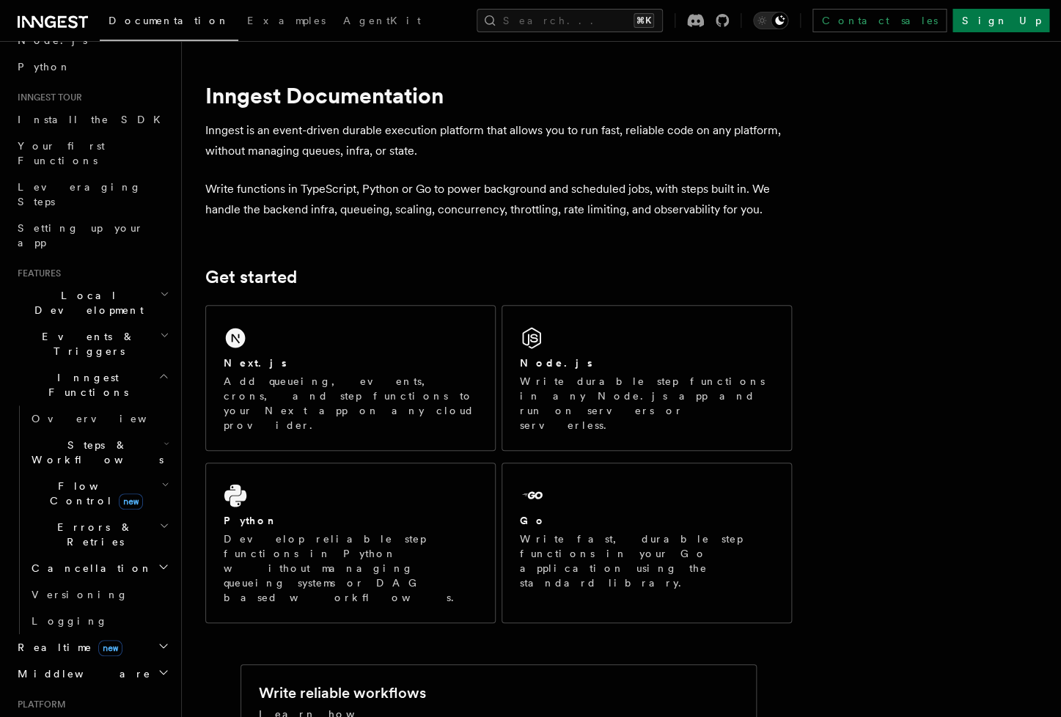
scroll to position [279, 0]
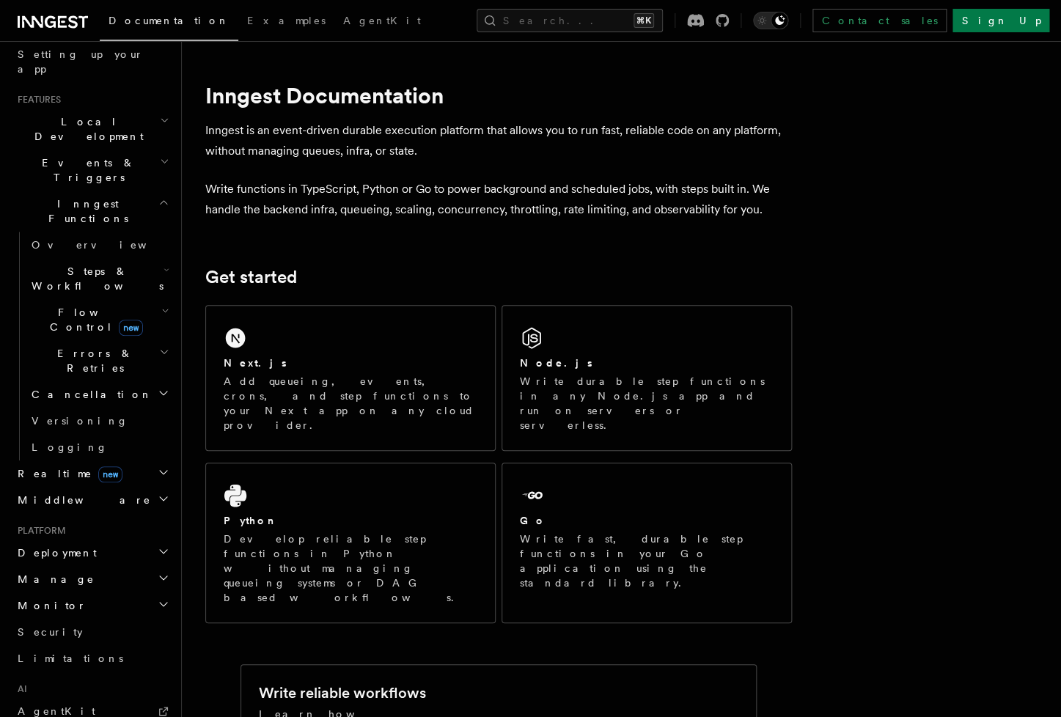
click at [89, 540] on h2 "Deployment" at bounding box center [92, 553] width 161 height 26
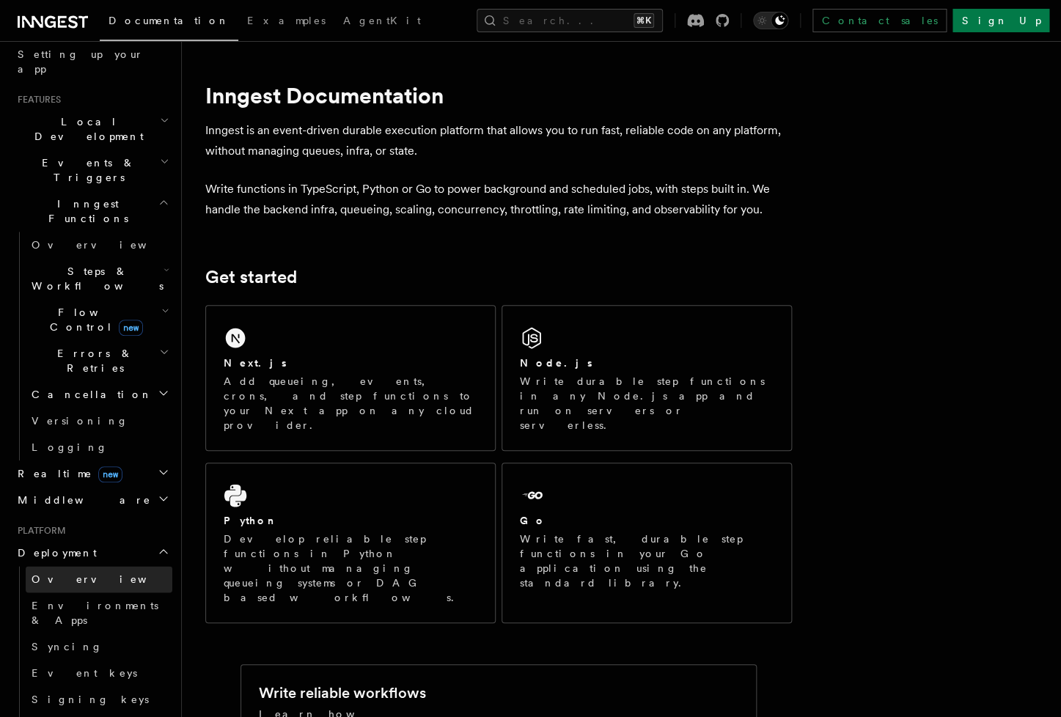
click at [92, 566] on link "Overview" at bounding box center [99, 579] width 147 height 26
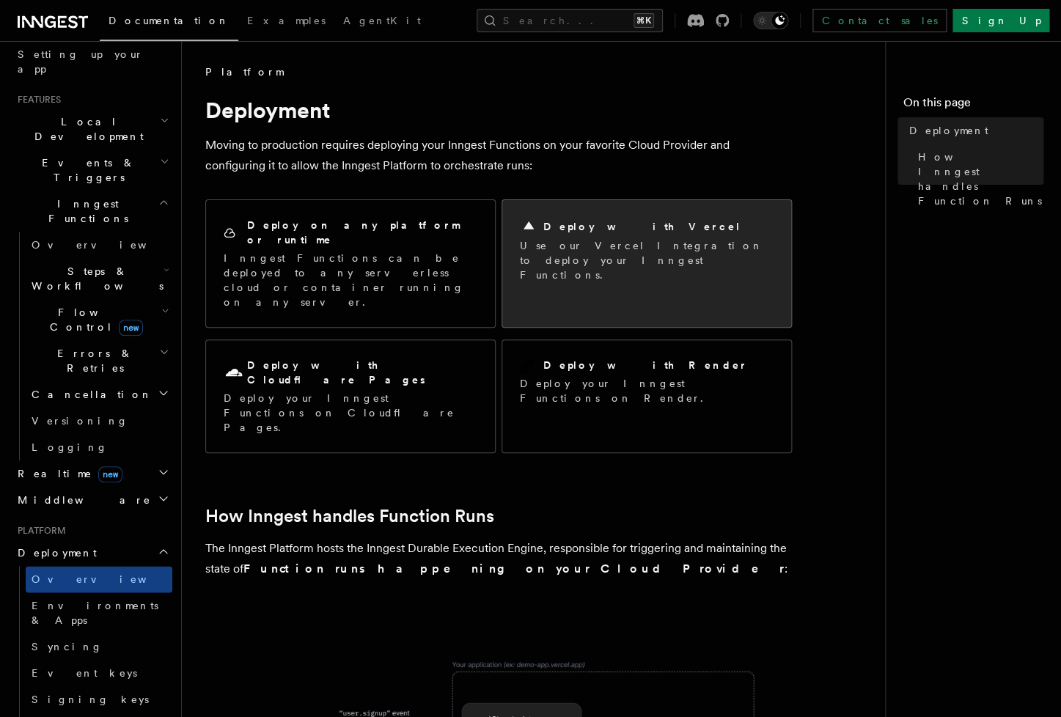
click at [609, 262] on p "Use our Vercel Integration to deploy your Inngest Functions." at bounding box center [647, 260] width 254 height 44
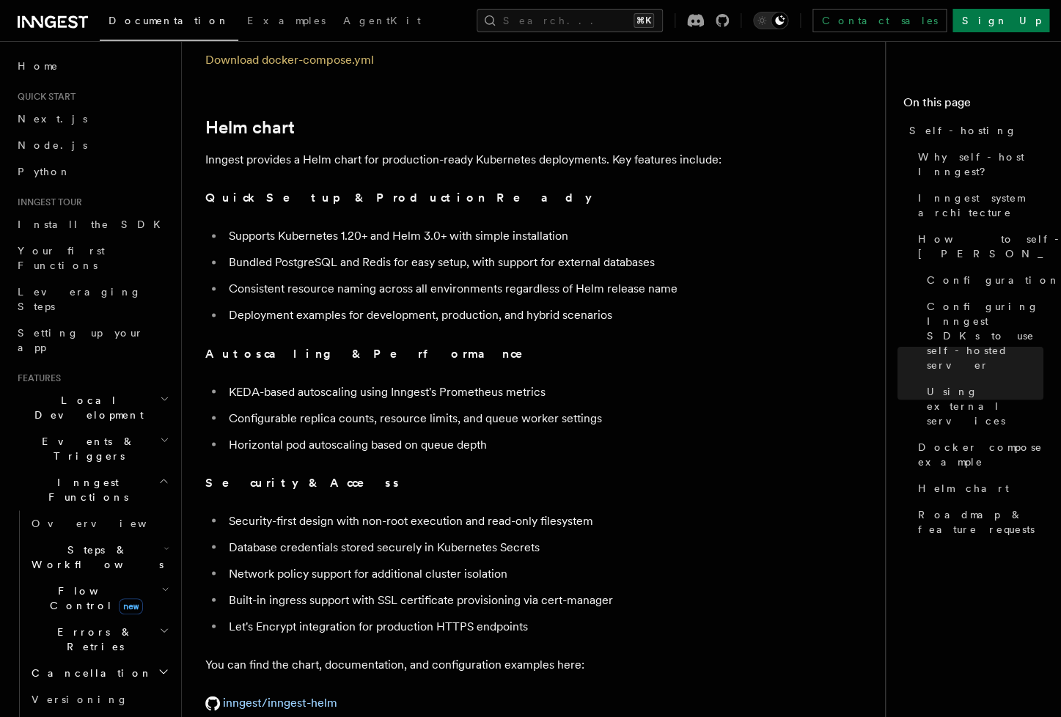
scroll to position [5595, 0]
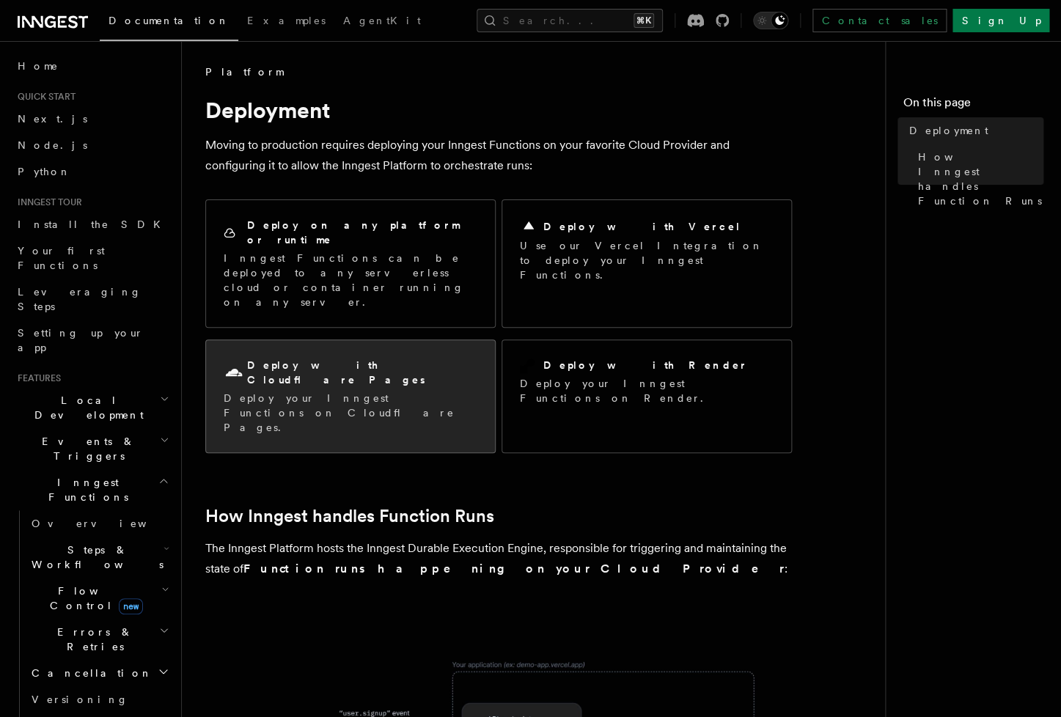
click at [321, 391] on p "Deploy your Inngest Functions on Cloudflare Pages." at bounding box center [351, 413] width 254 height 44
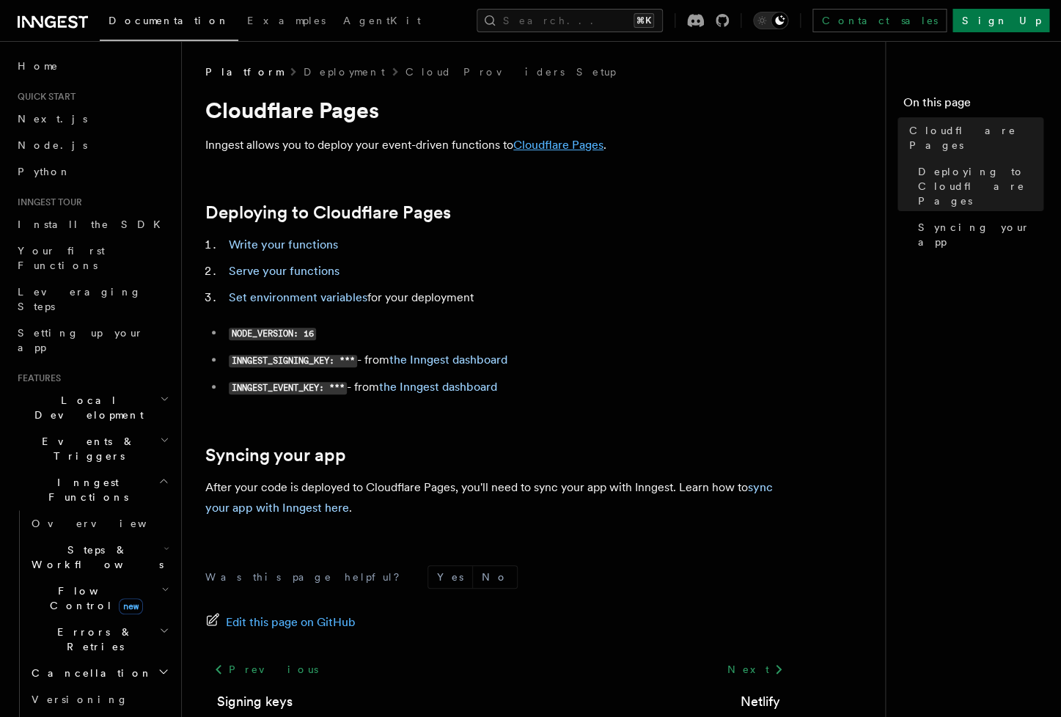
click at [576, 141] on link "Cloudflare Pages" at bounding box center [558, 145] width 90 height 14
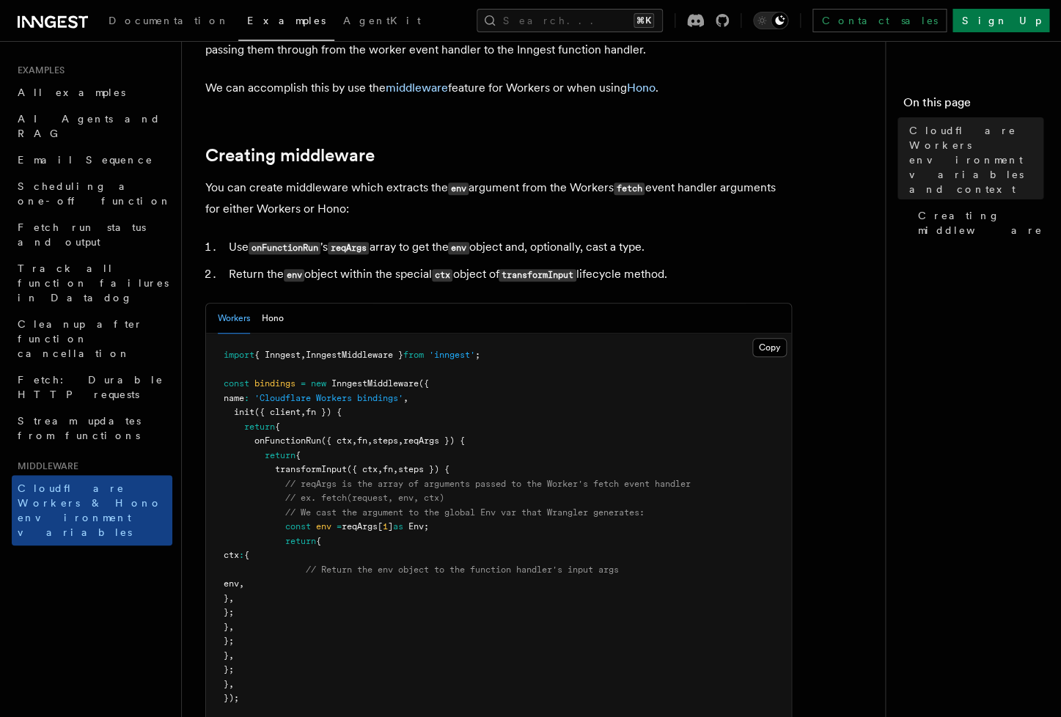
scroll to position [133, 0]
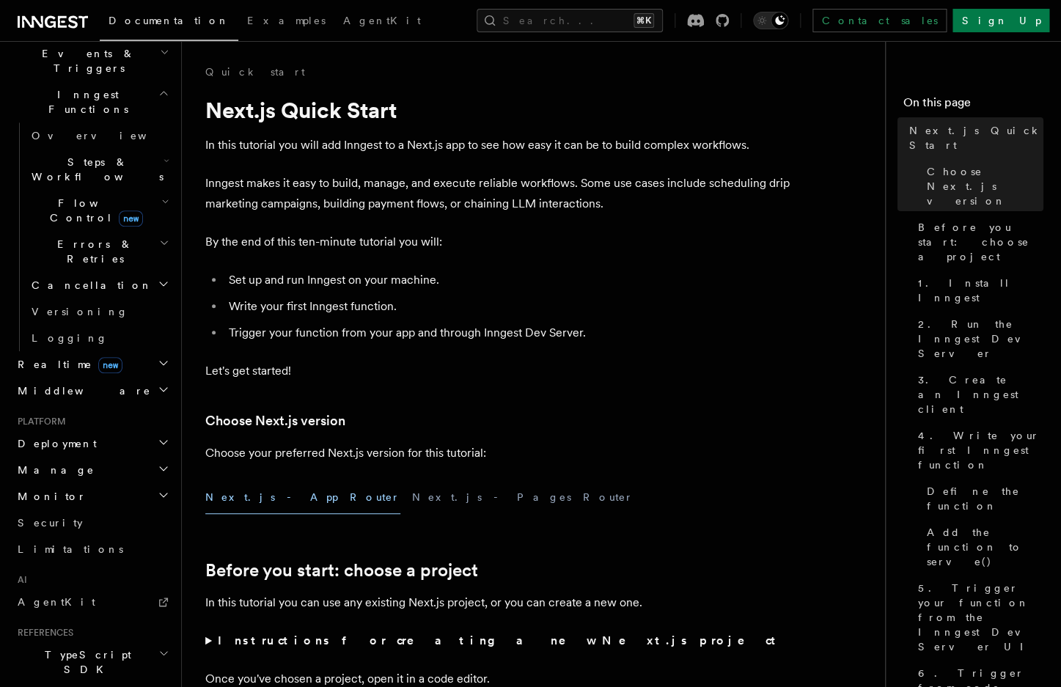
scroll to position [374, 0]
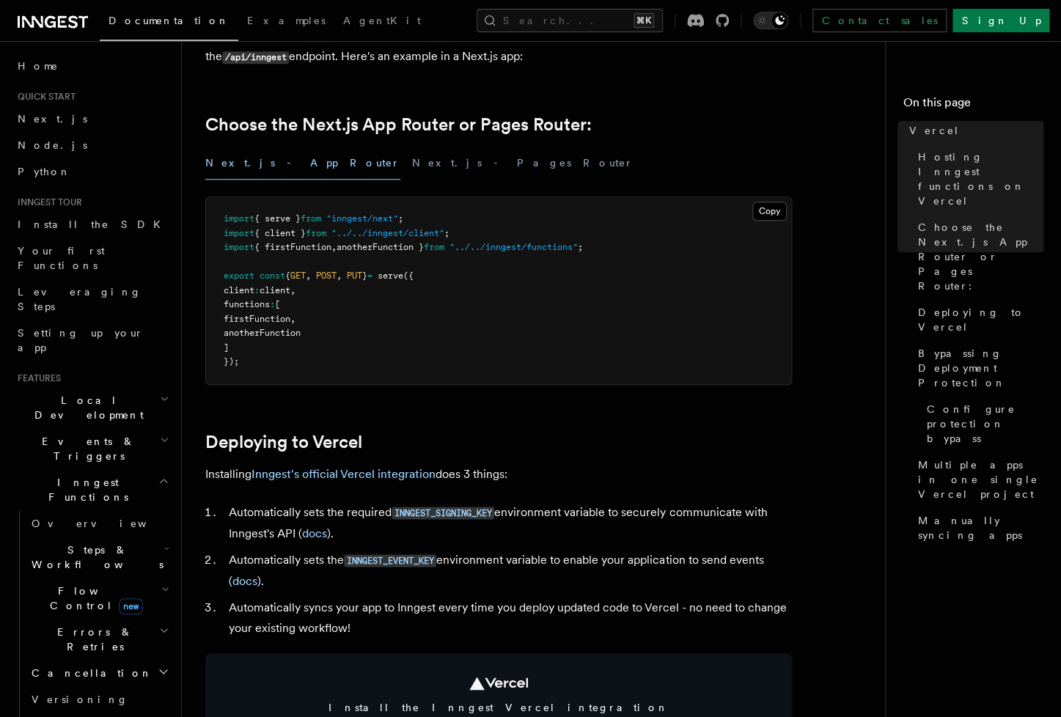
scroll to position [385, 0]
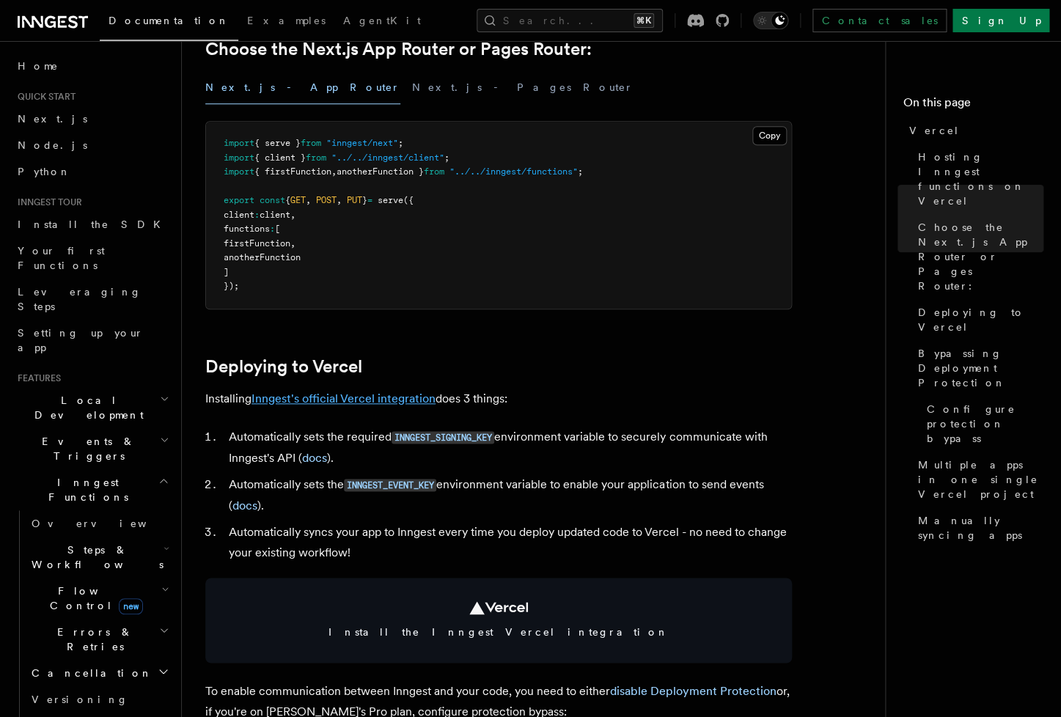
click at [391, 401] on link "Inngest's official Vercel integration" at bounding box center [343, 398] width 184 height 14
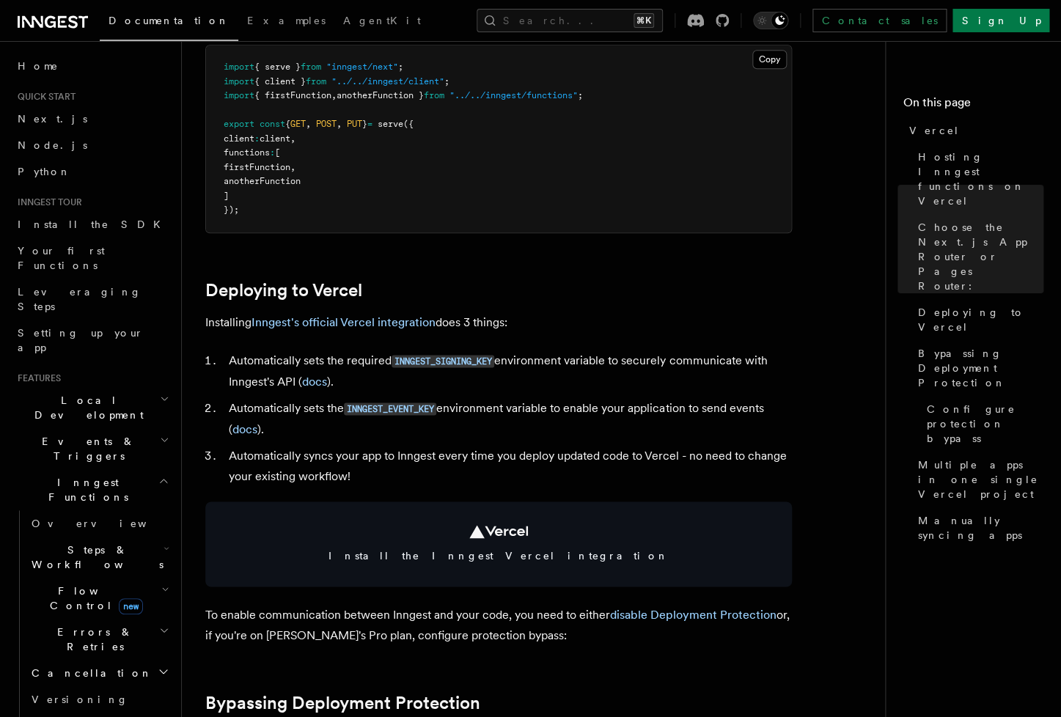
scroll to position [523, 0]
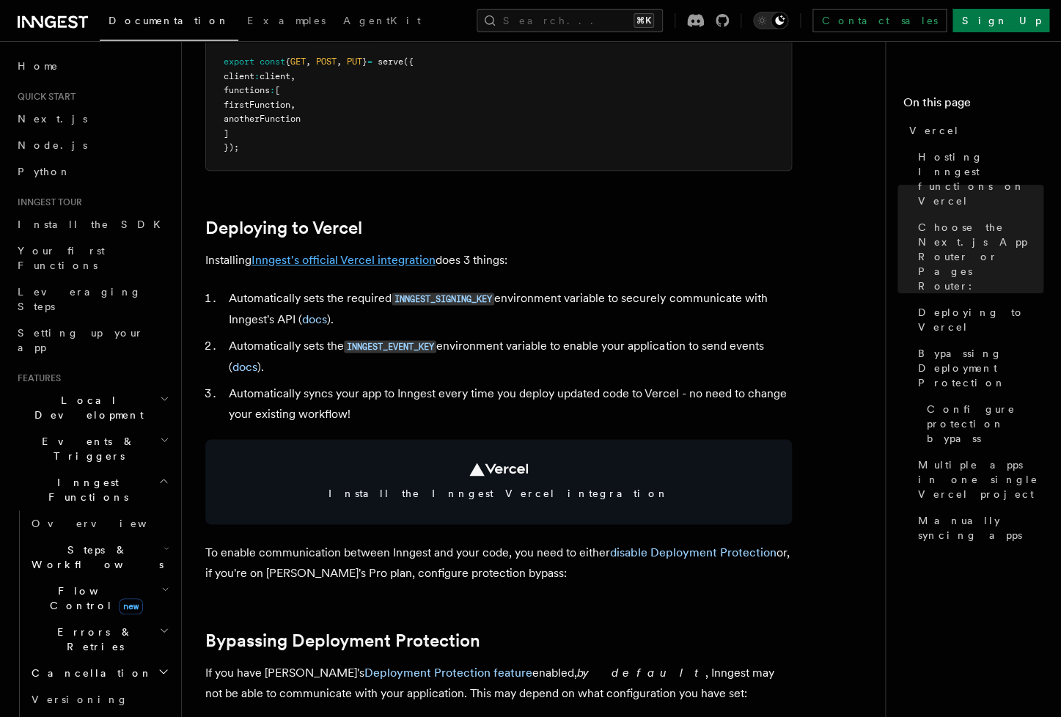
click at [422, 261] on link "Inngest's official Vercel integration" at bounding box center [343, 260] width 184 height 14
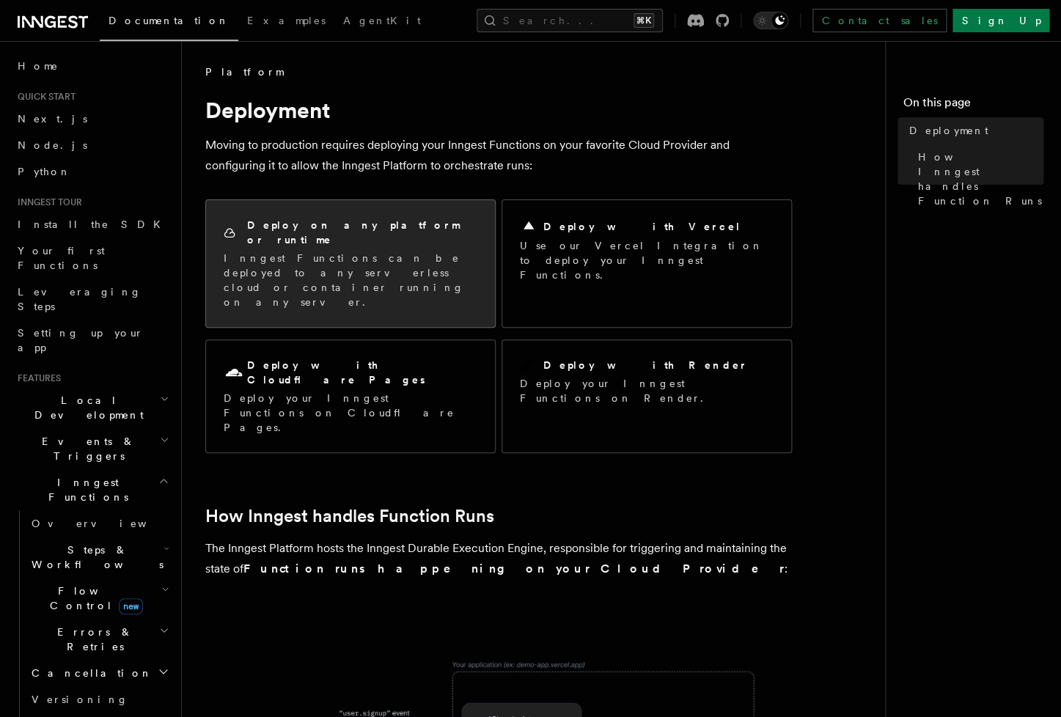
click at [336, 273] on div "Deploy on any platform or runtime Inngest Functions can be deployed to any serv…" at bounding box center [350, 263] width 289 height 127
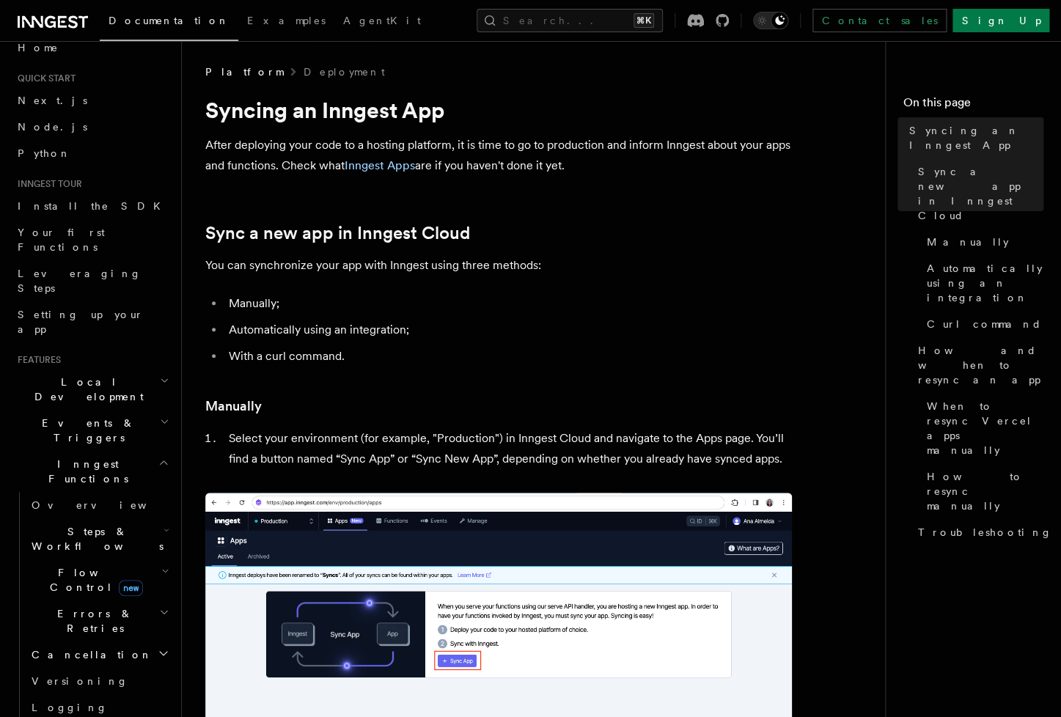
scroll to position [471, 0]
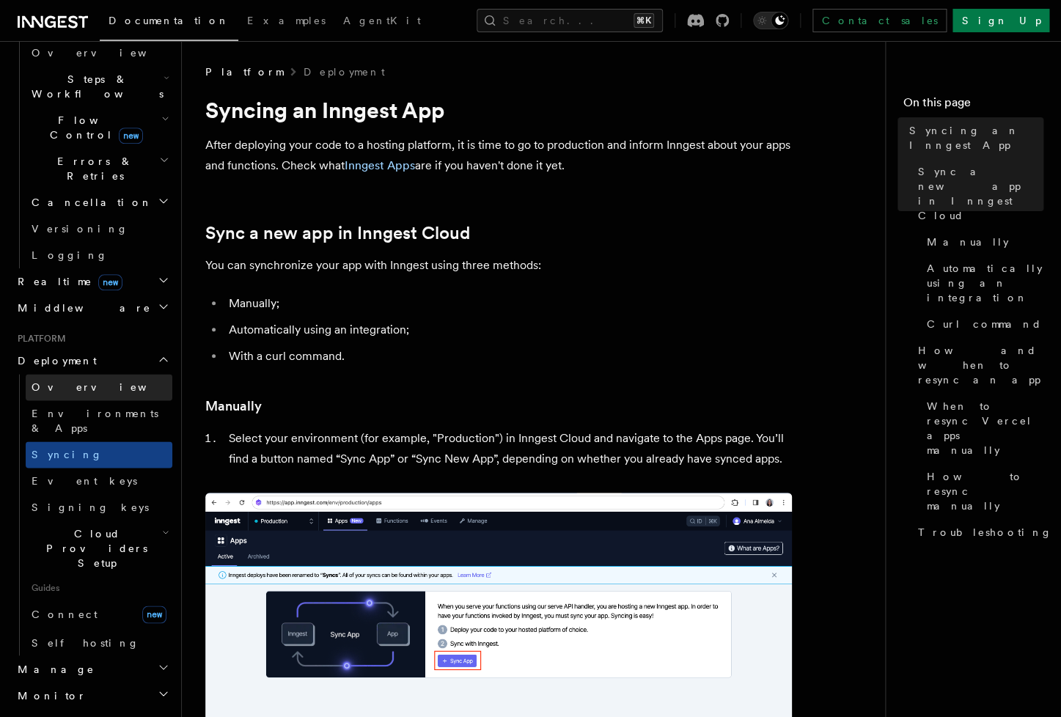
click at [115, 374] on link "Overview" at bounding box center [99, 387] width 147 height 26
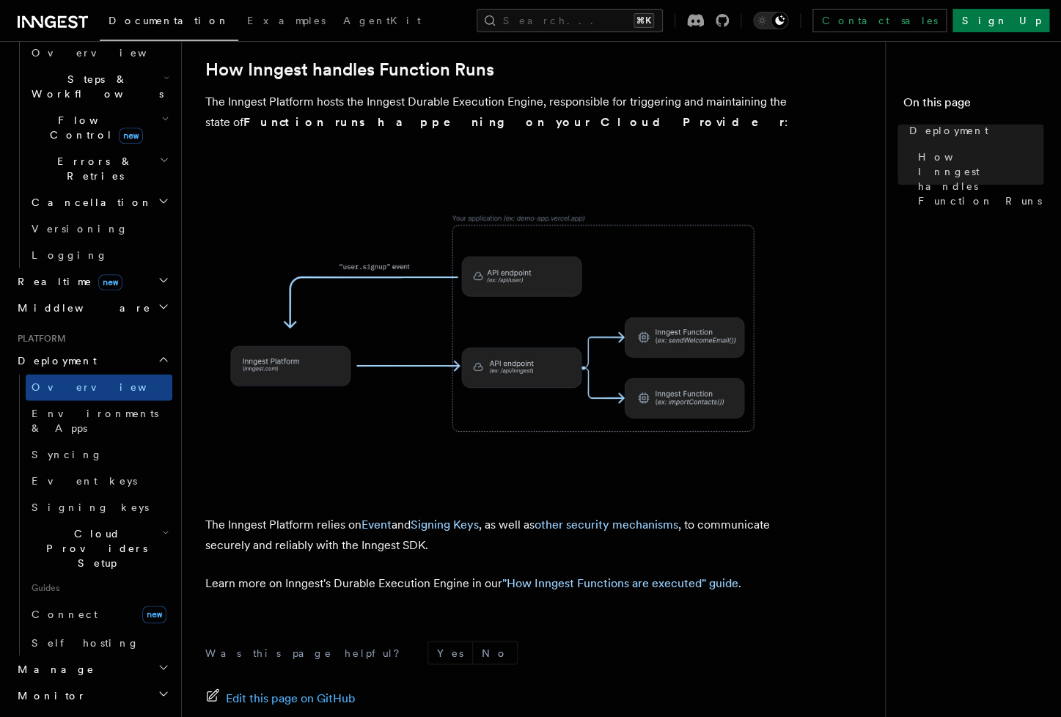
scroll to position [534, 0]
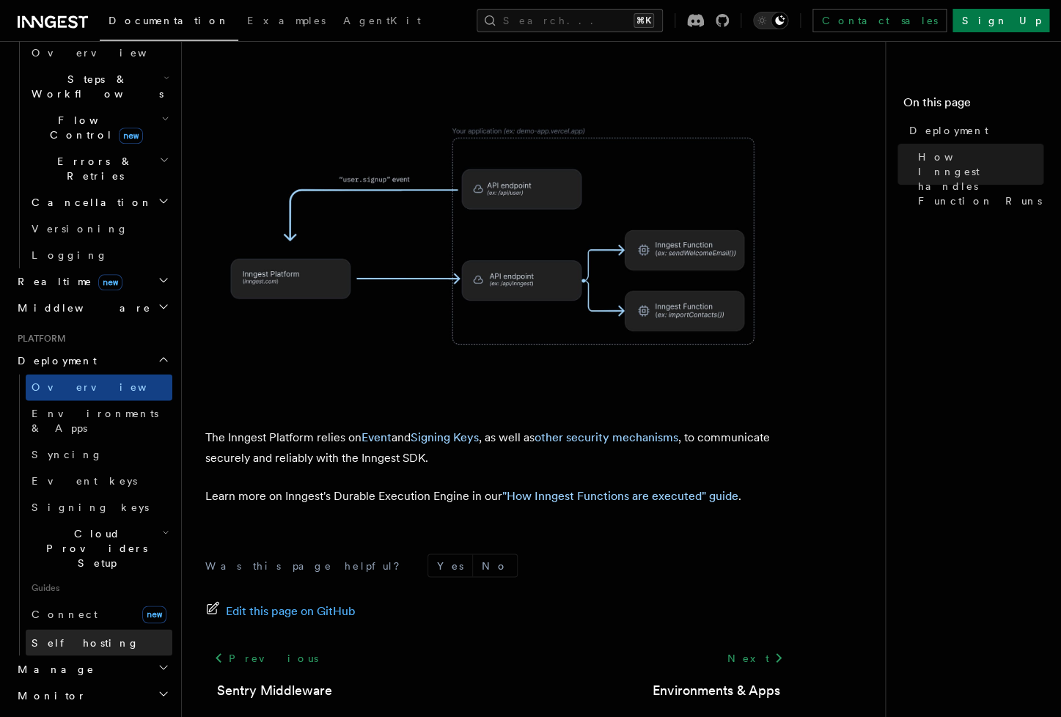
click at [114, 629] on link "Self hosting" at bounding box center [99, 642] width 147 height 26
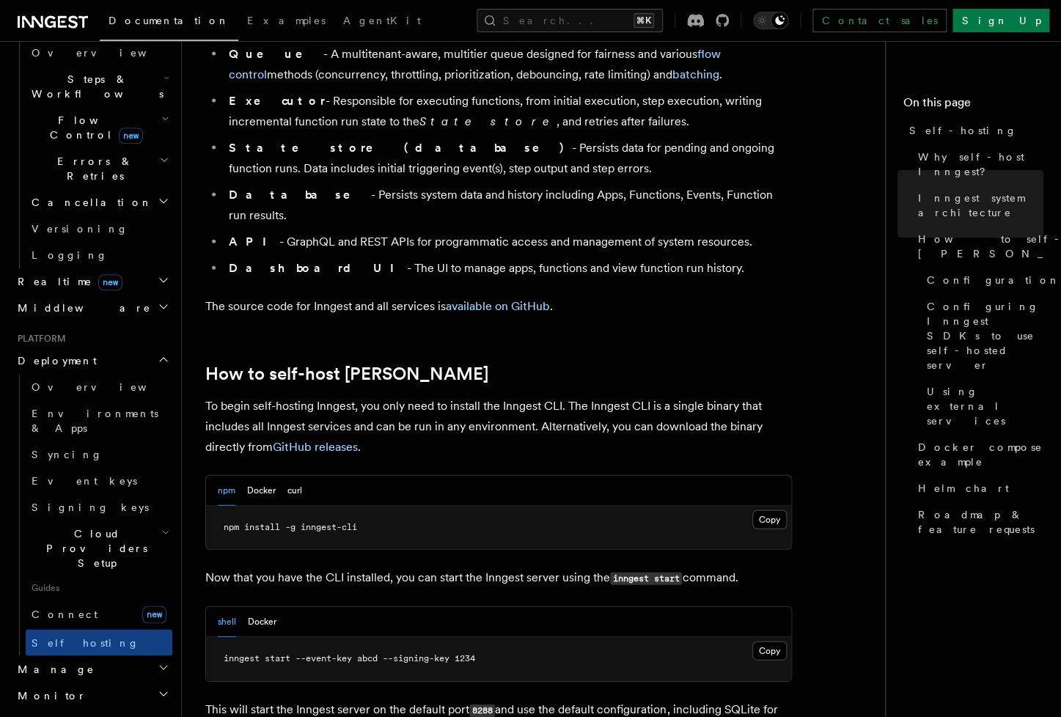
scroll to position [1249, 0]
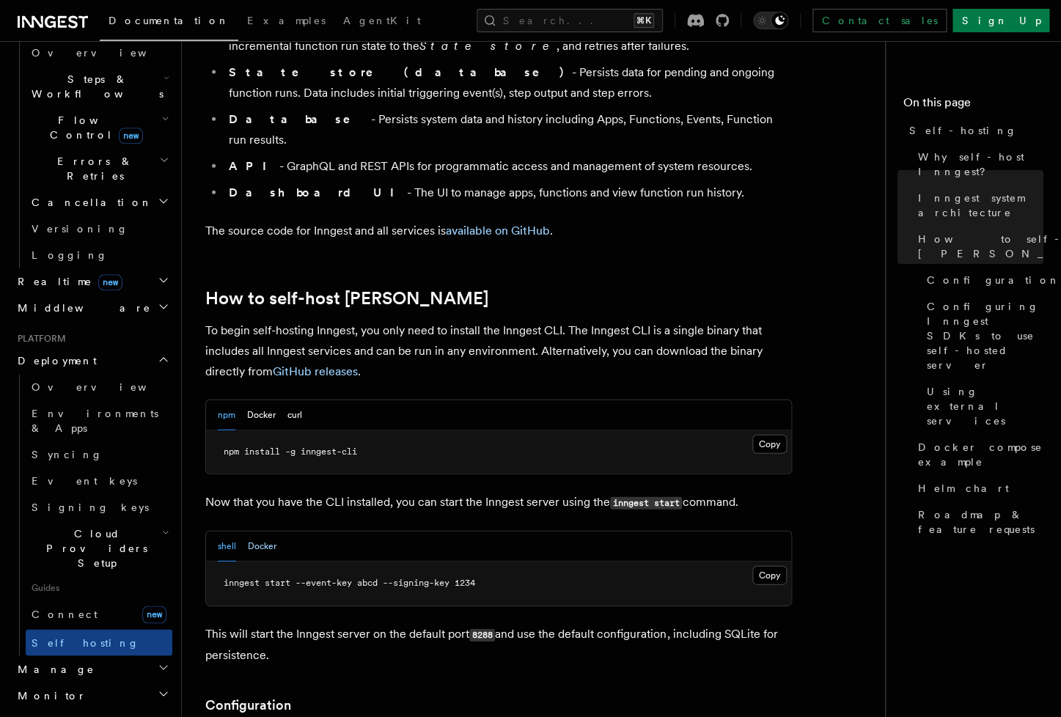
click at [270, 532] on button "Docker" at bounding box center [262, 547] width 29 height 30
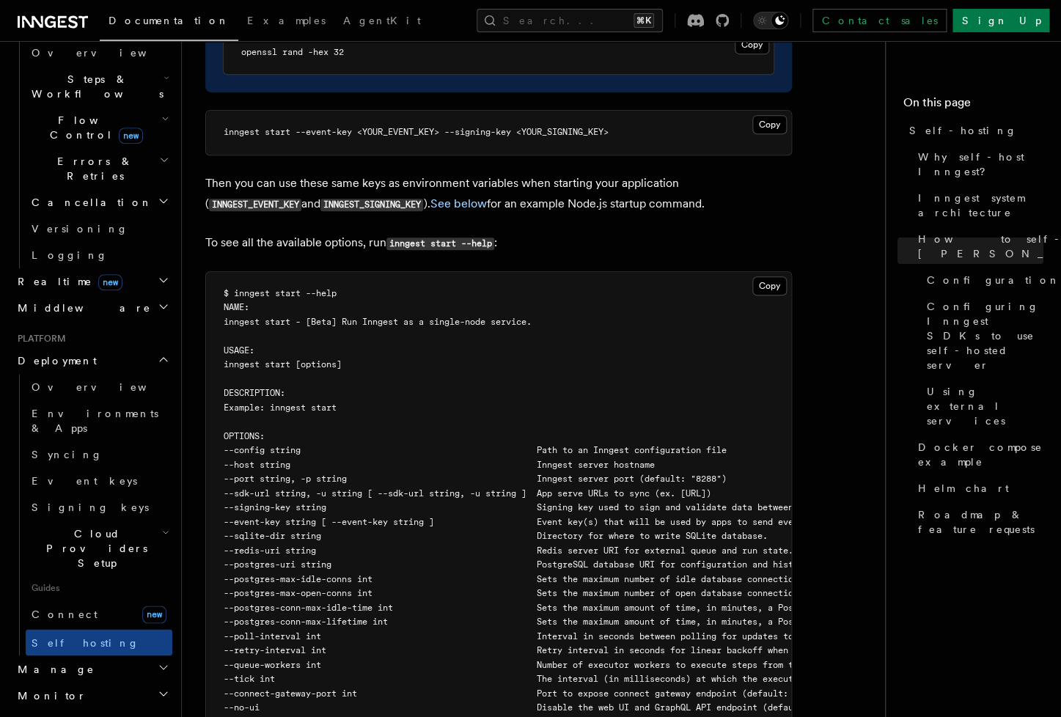
scroll to position [2490, 0]
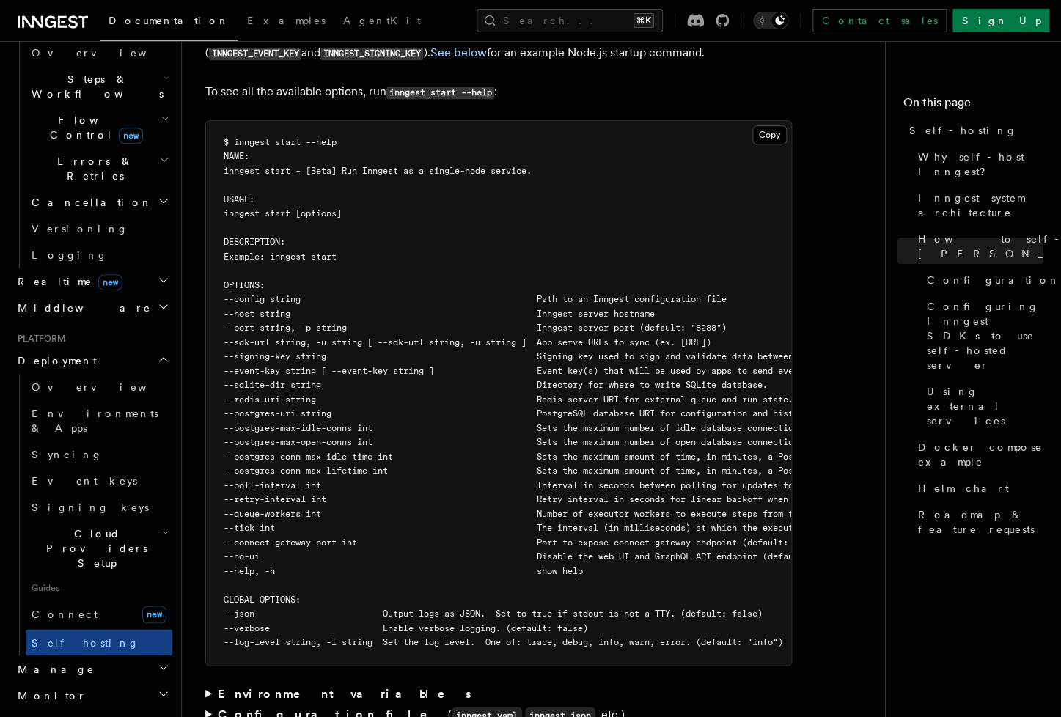
scroll to position [338, 0]
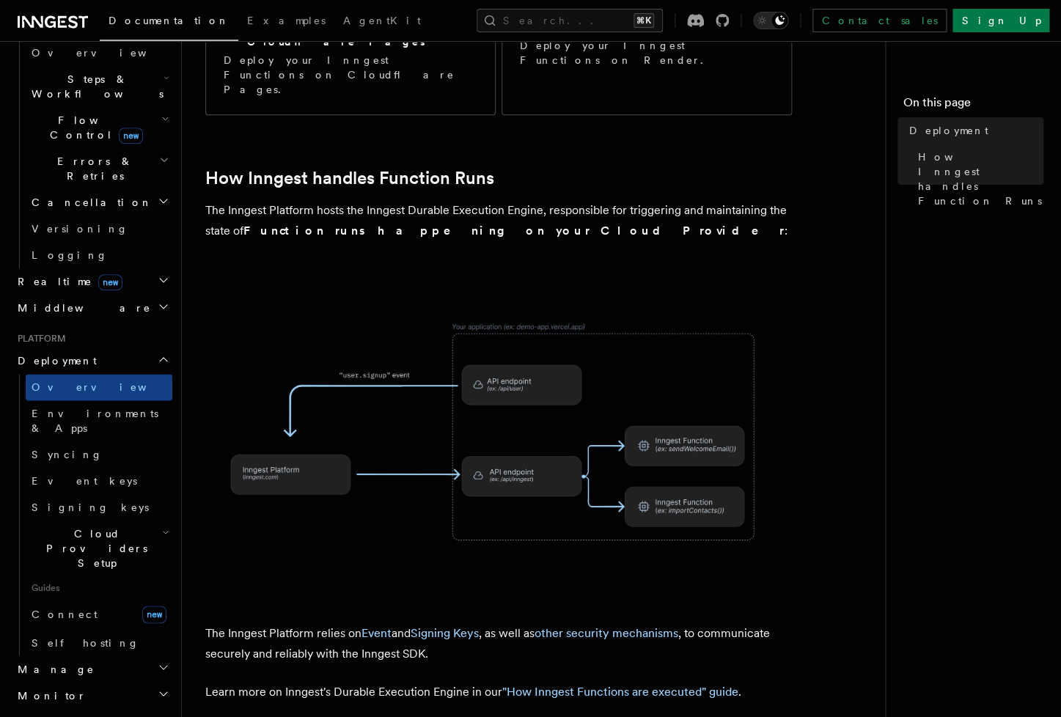
click at [117, 526] on span "Cloud Providers Setup" at bounding box center [94, 548] width 136 height 44
click at [103, 702] on span "Cloud Provider Usage Limits" at bounding box center [108, 724] width 127 height 44
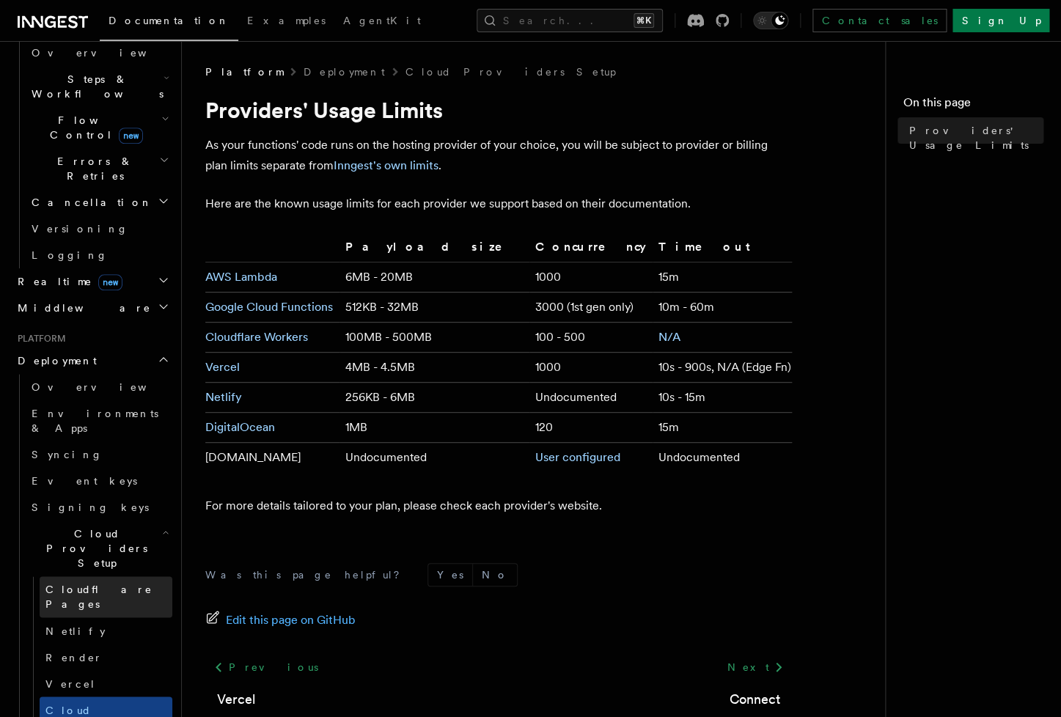
click at [125, 576] on link "Cloudflare Pages" at bounding box center [106, 596] width 133 height 41
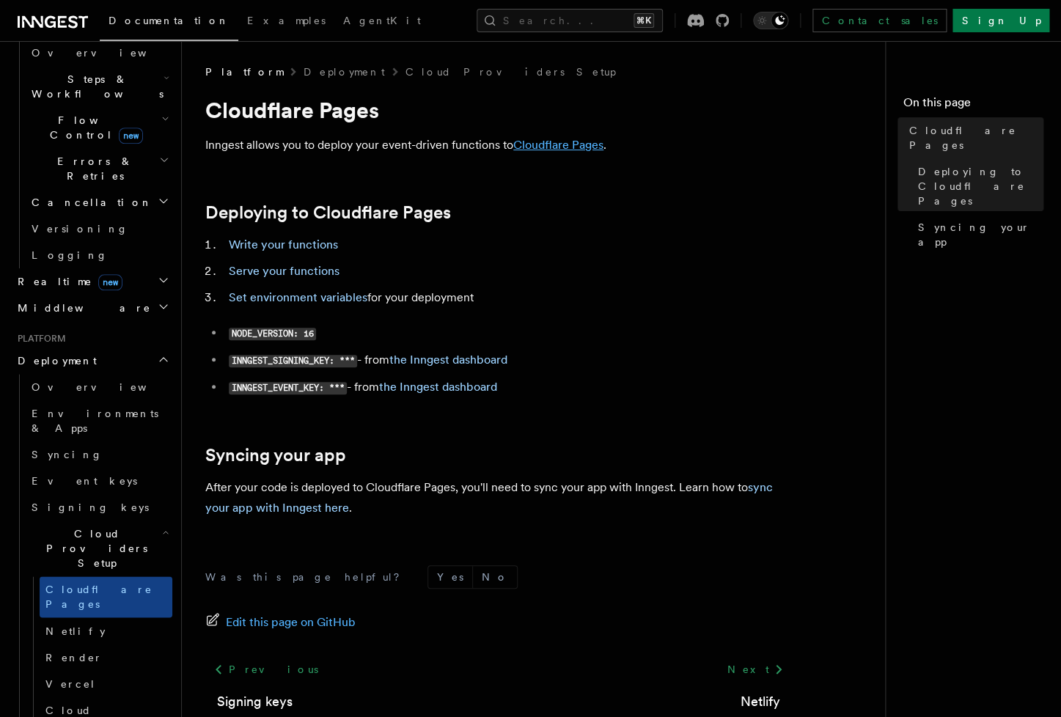
click at [550, 144] on link "Cloudflare Pages" at bounding box center [558, 145] width 90 height 14
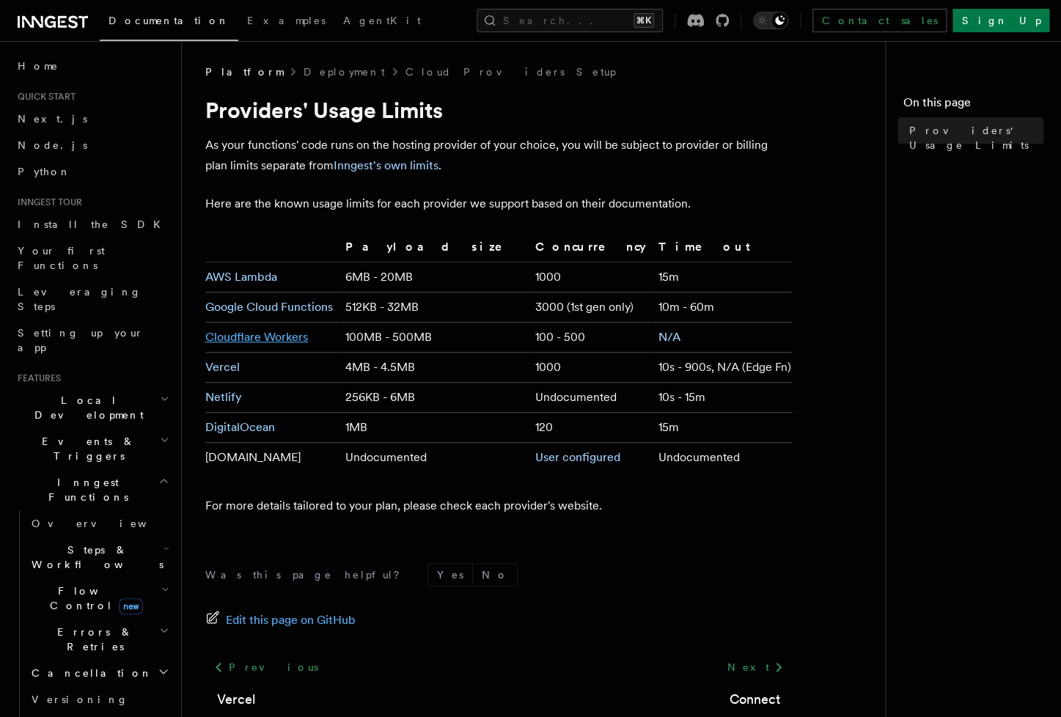
click at [242, 342] on link "Cloudflare Workers" at bounding box center [256, 337] width 103 height 14
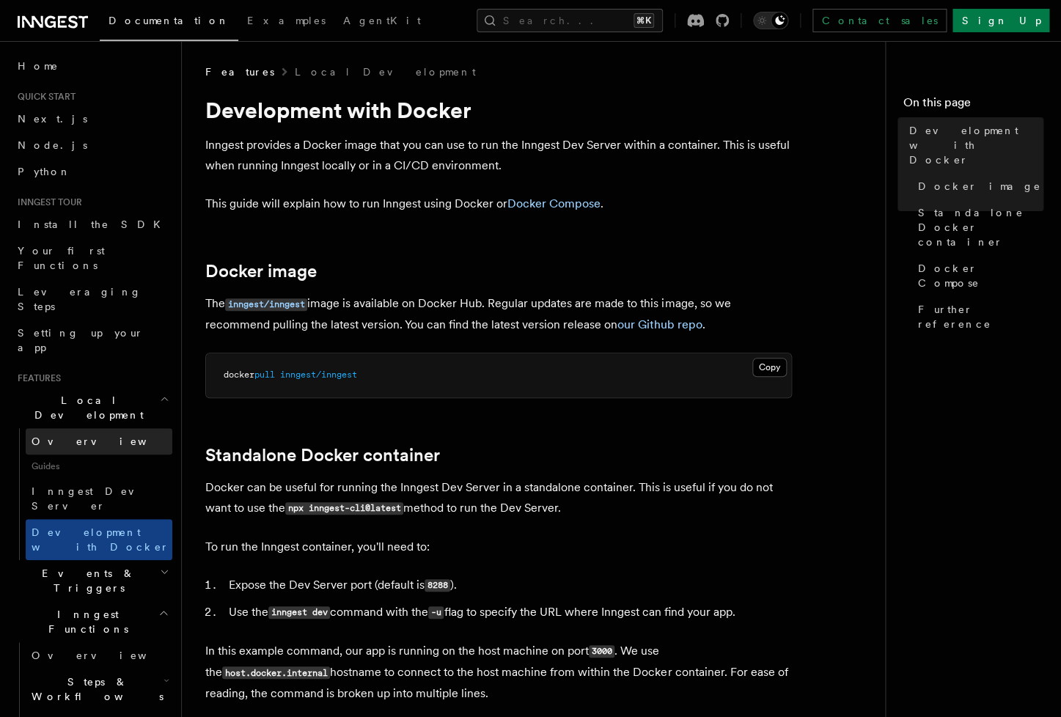
click at [99, 428] on link "Overview" at bounding box center [99, 441] width 147 height 26
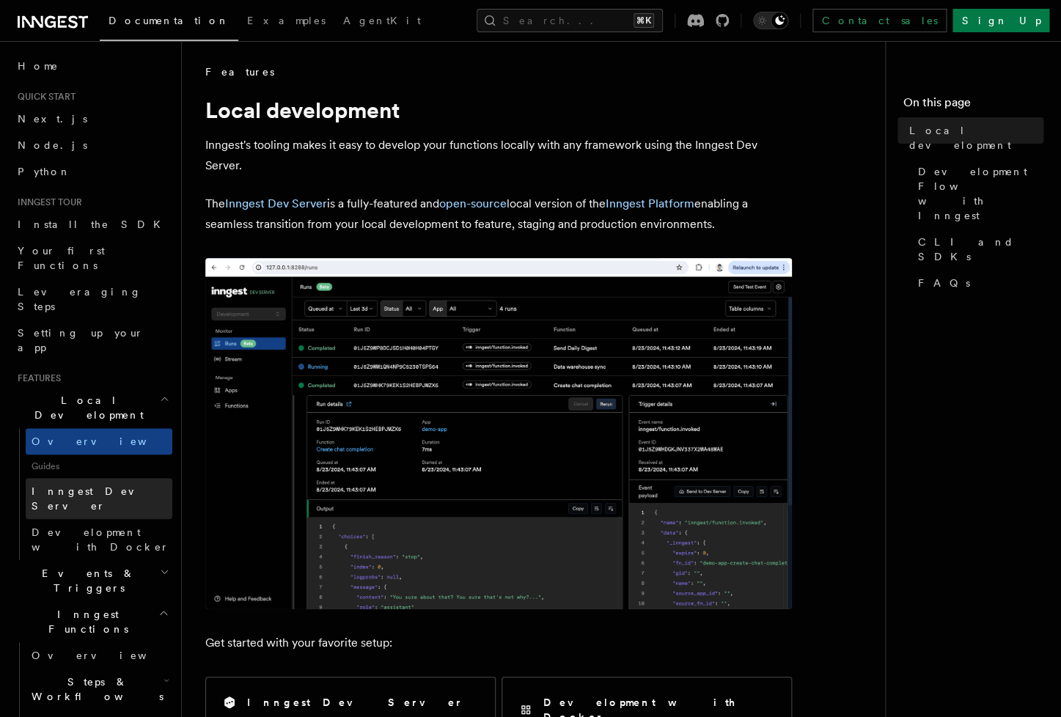
click at [105, 485] on span "Inngest Dev Server" at bounding box center [94, 498] width 125 height 26
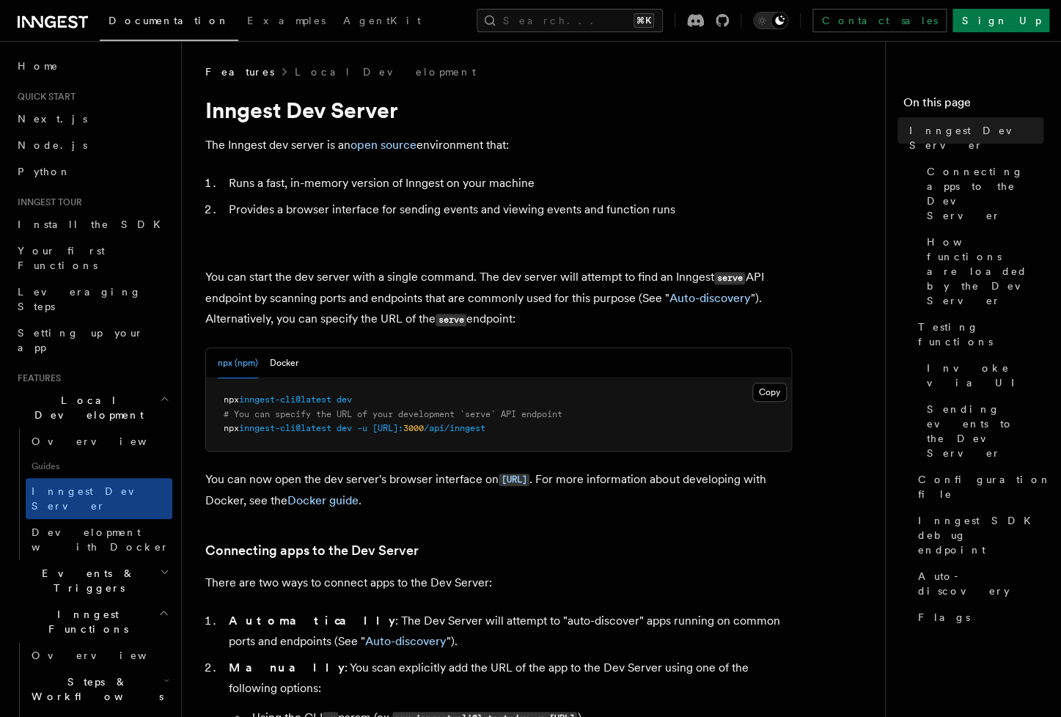
scroll to position [333, 0]
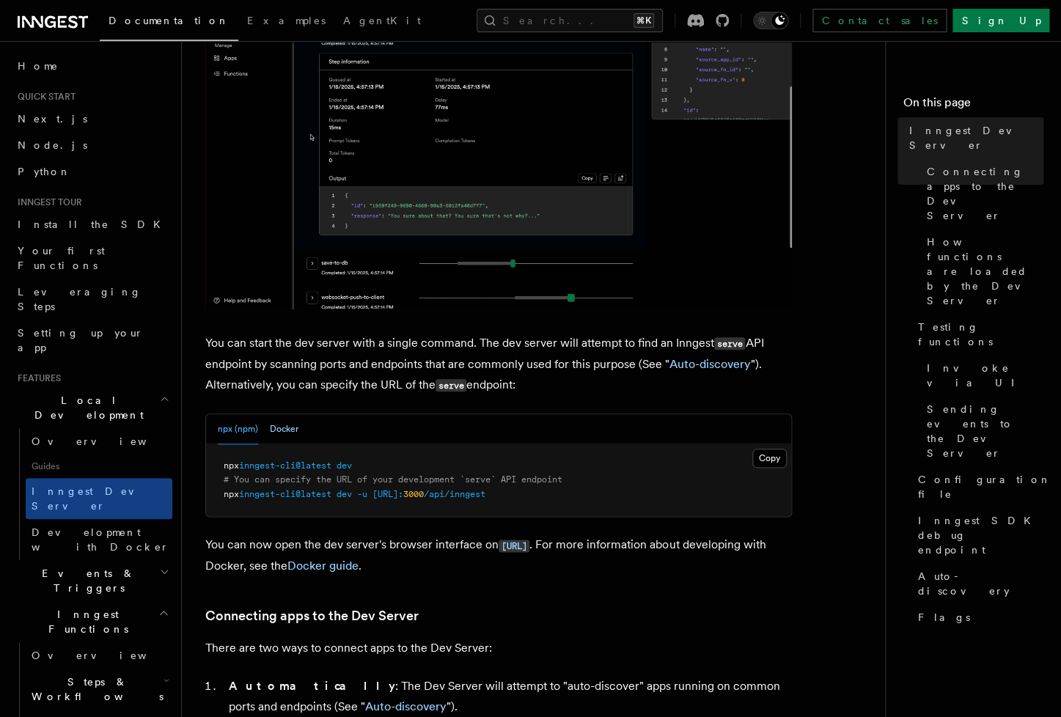
click at [279, 430] on button "Docker" at bounding box center [284, 429] width 29 height 30
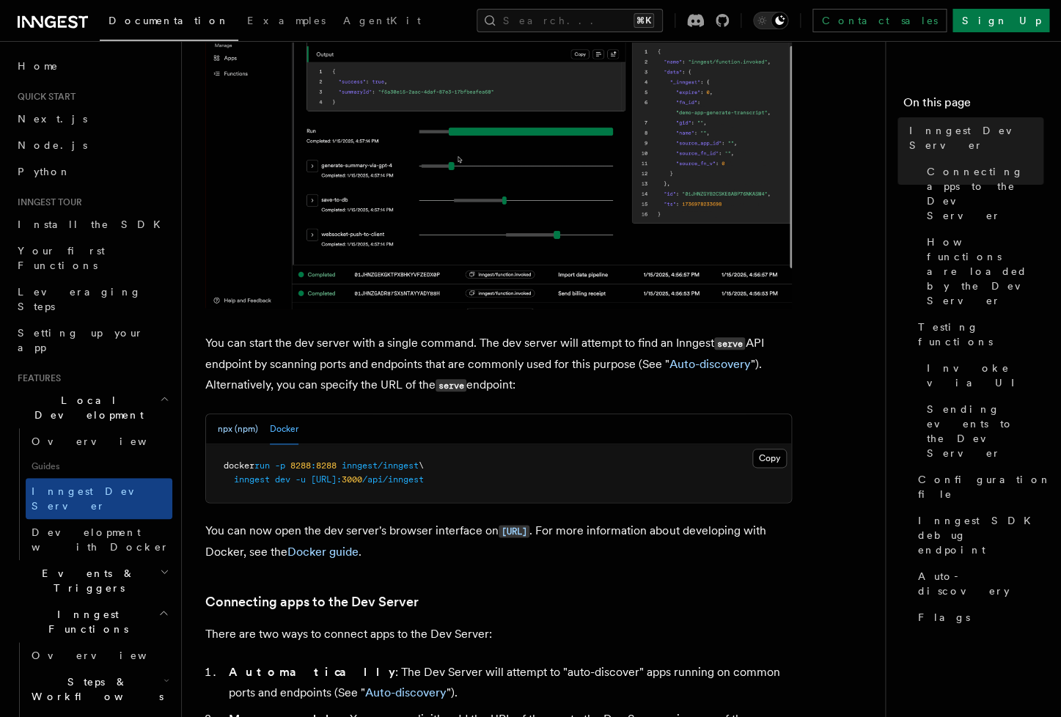
click at [240, 427] on button "npx (npm)" at bounding box center [238, 429] width 40 height 30
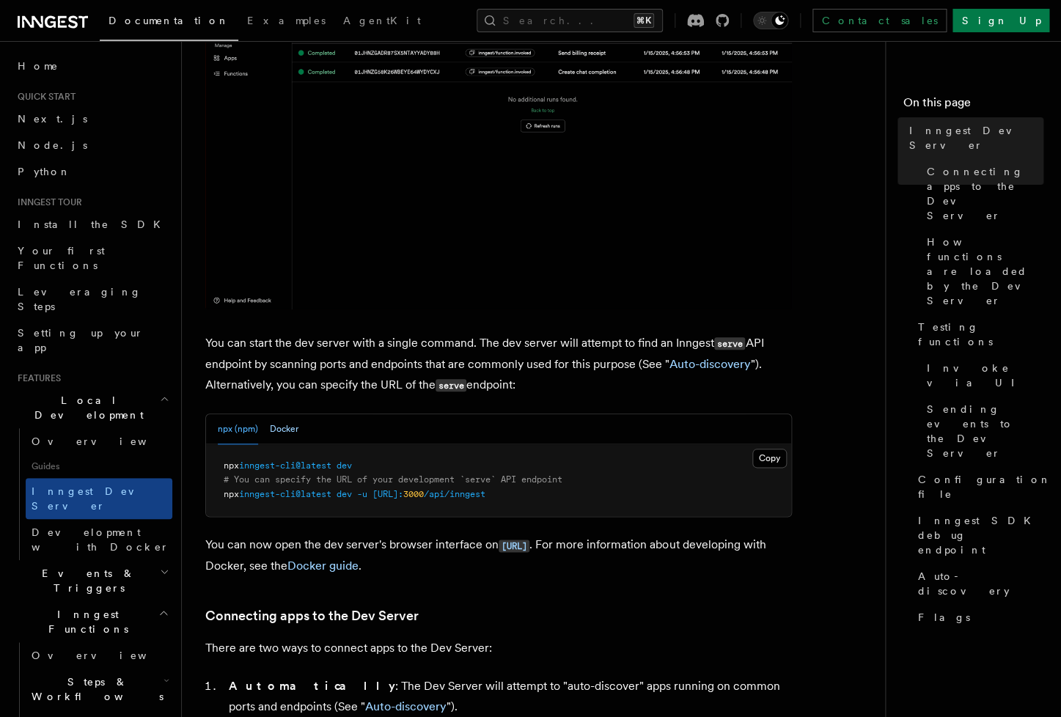
click at [275, 428] on button "Docker" at bounding box center [284, 429] width 29 height 30
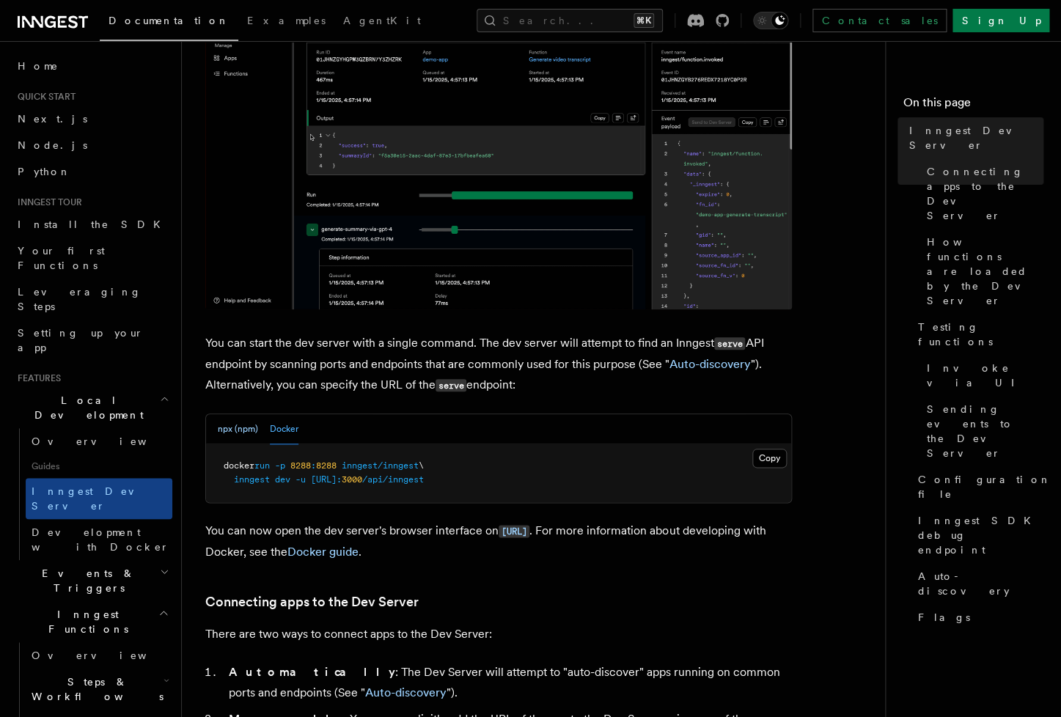
click at [235, 434] on button "npx (npm)" at bounding box center [238, 429] width 40 height 30
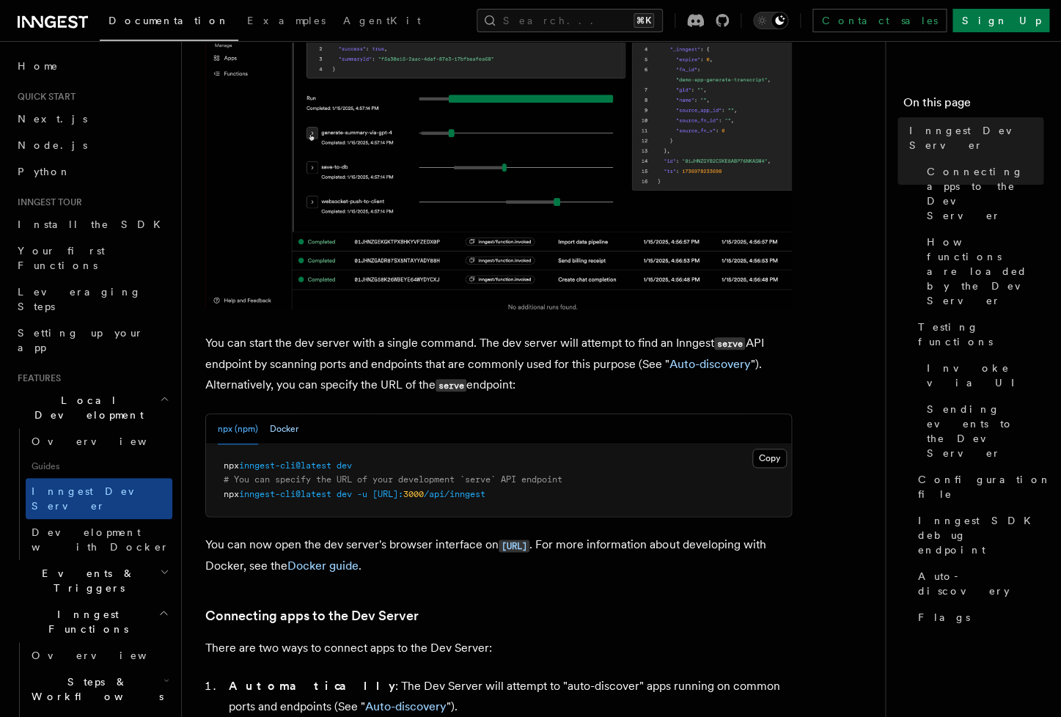
click at [279, 435] on button "Docker" at bounding box center [284, 429] width 29 height 30
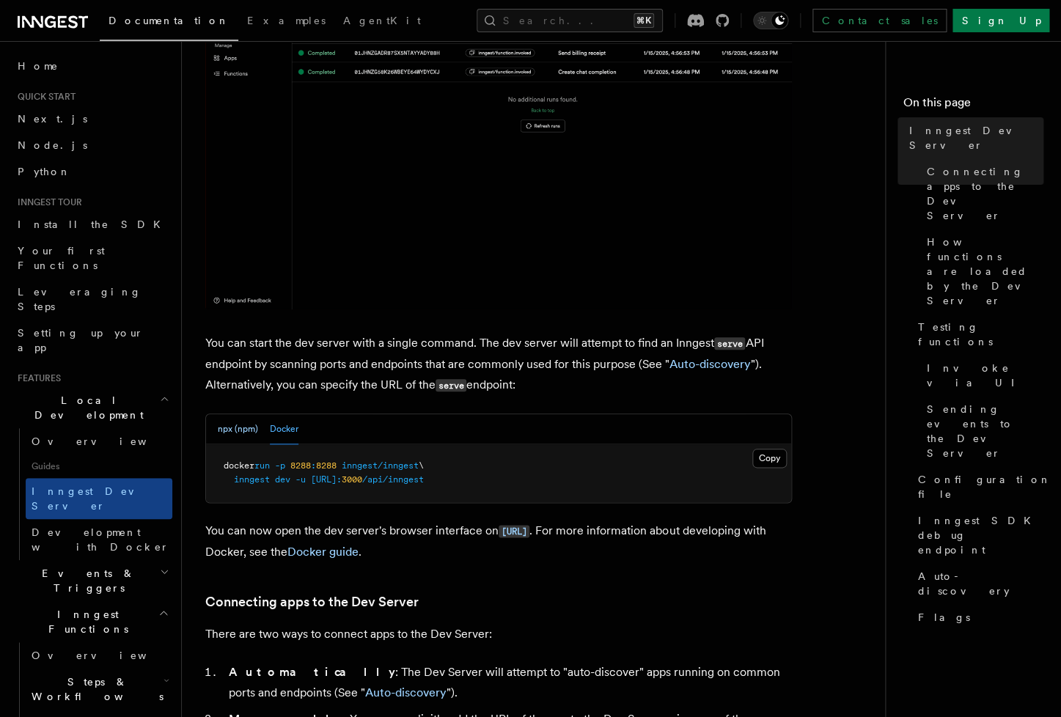
click at [242, 434] on button "npx (npm)" at bounding box center [238, 429] width 40 height 30
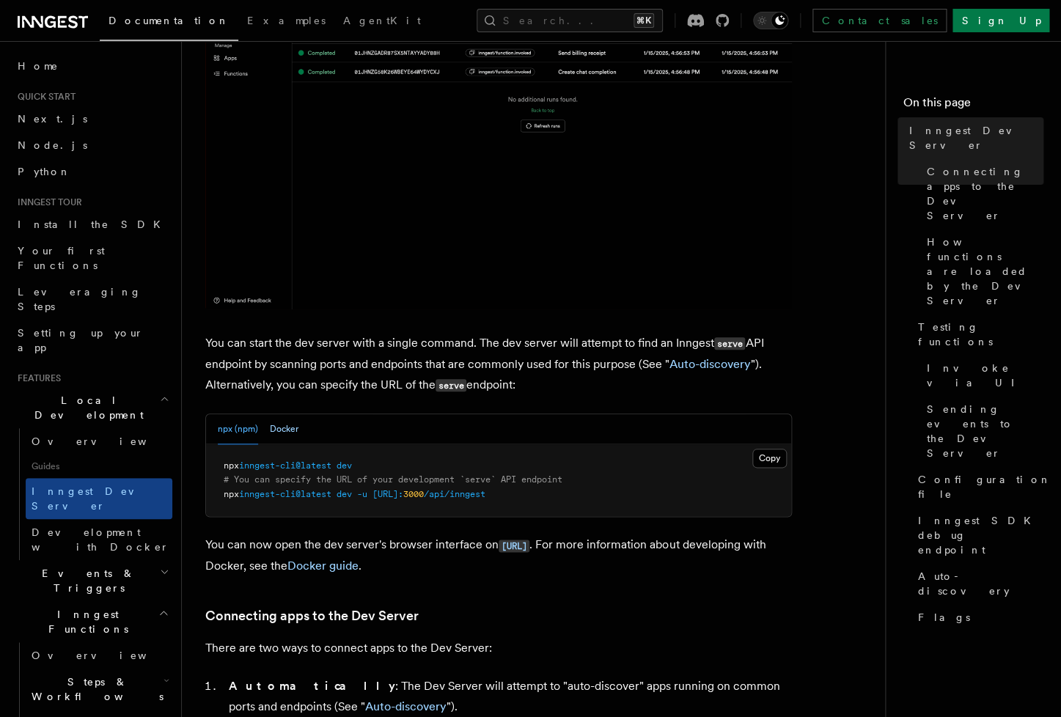
click at [275, 435] on button "Docker" at bounding box center [284, 429] width 29 height 30
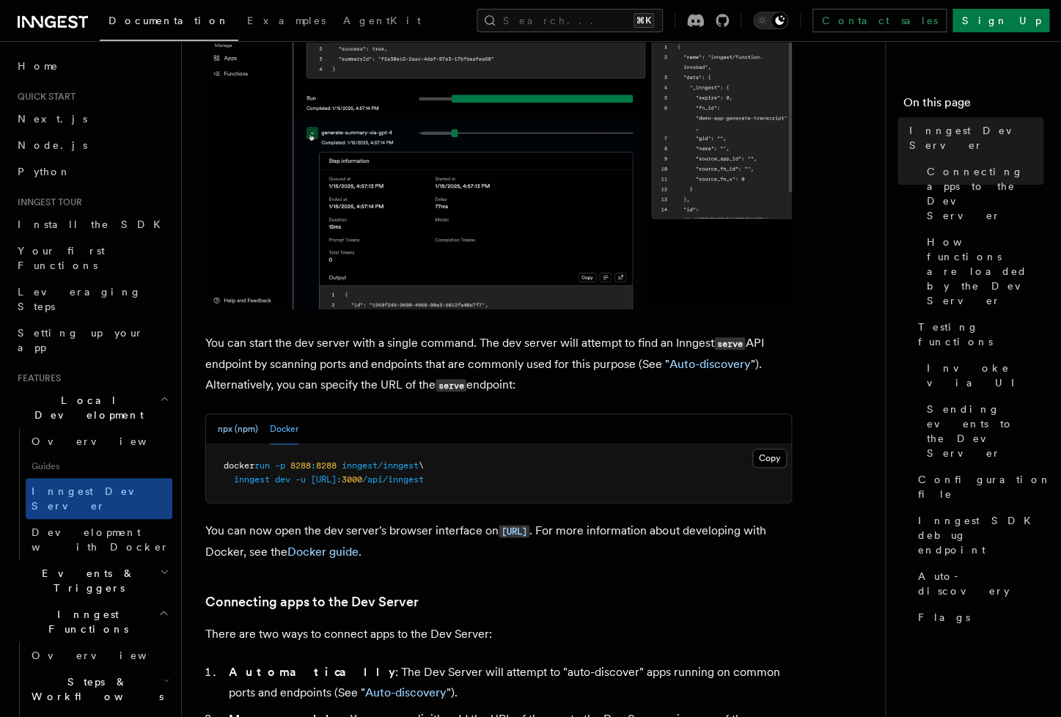
click at [251, 433] on button "npx (npm)" at bounding box center [238, 429] width 40 height 30
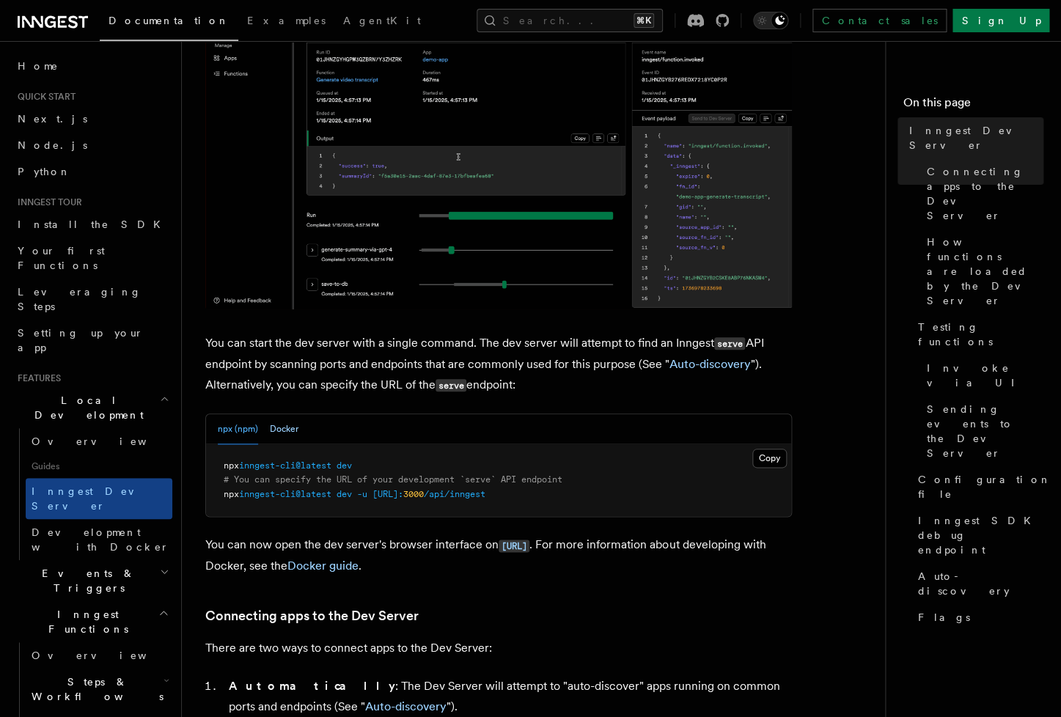
click at [272, 433] on button "Docker" at bounding box center [284, 429] width 29 height 30
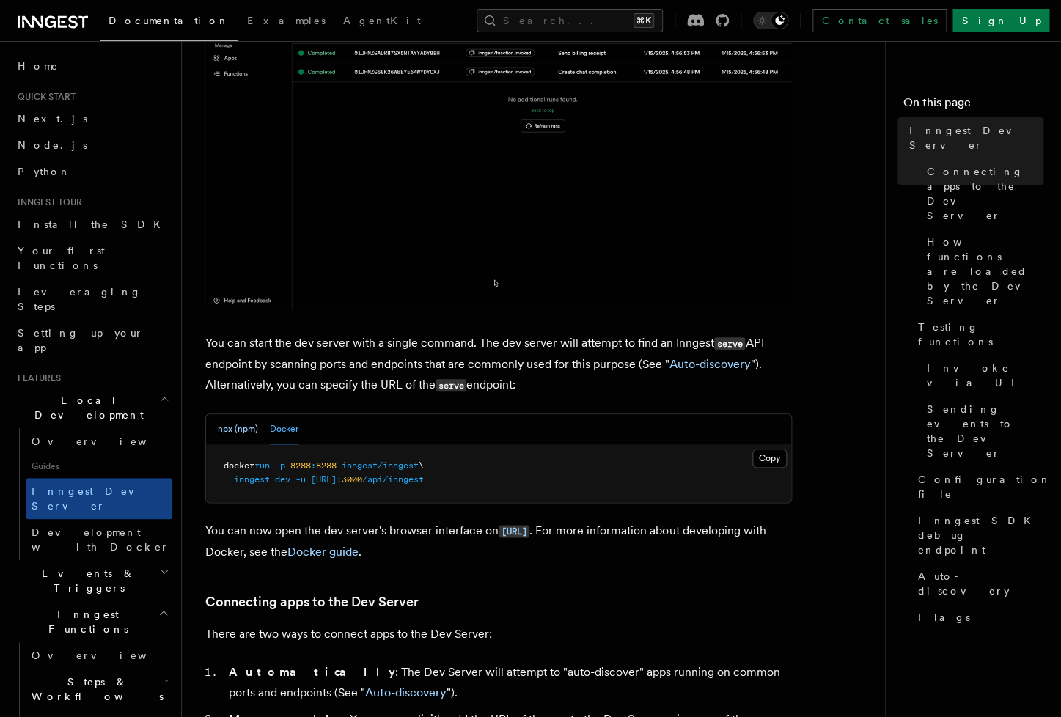
click at [238, 433] on button "npx (npm)" at bounding box center [238, 429] width 40 height 30
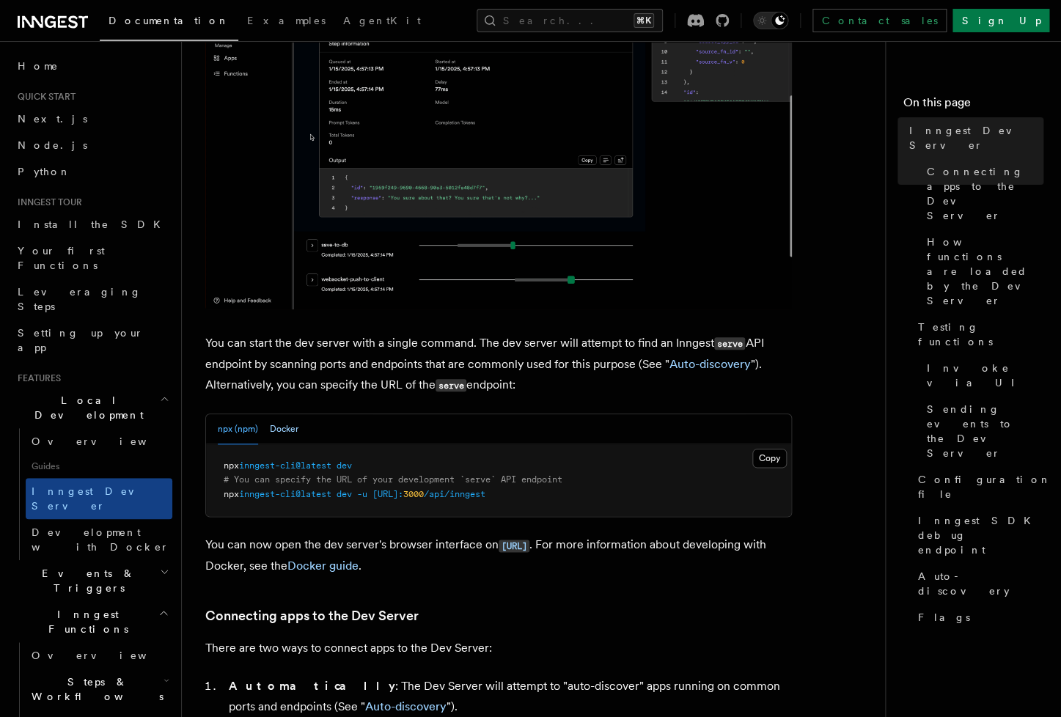
click at [293, 435] on button "Docker" at bounding box center [284, 429] width 29 height 30
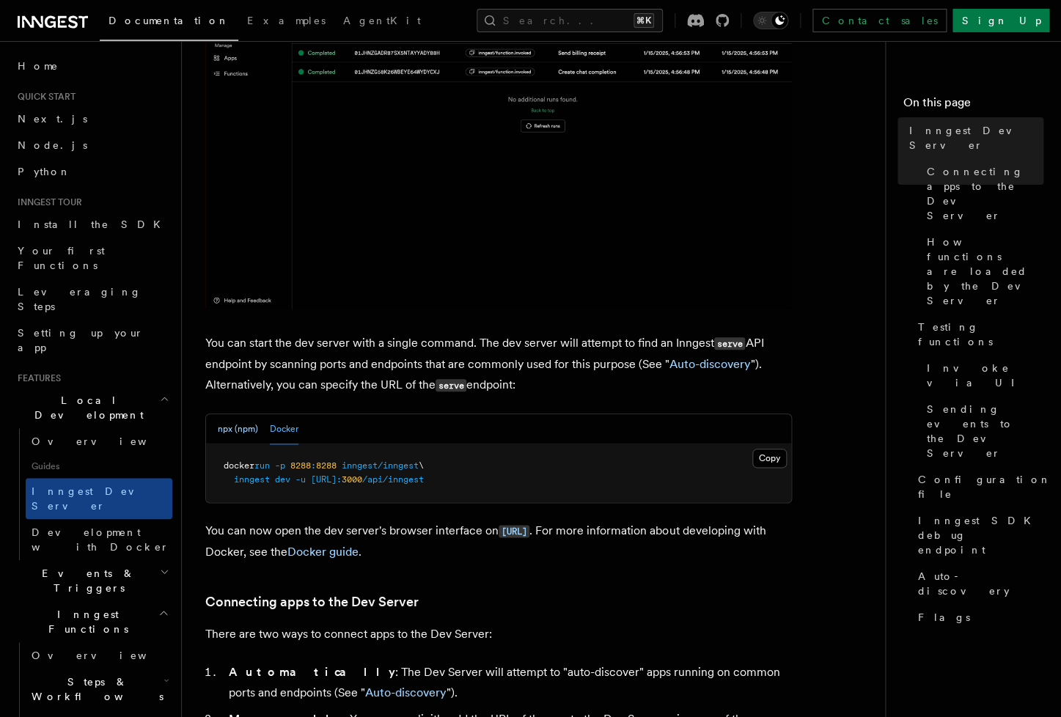
click at [254, 436] on button "npx (npm)" at bounding box center [238, 429] width 40 height 30
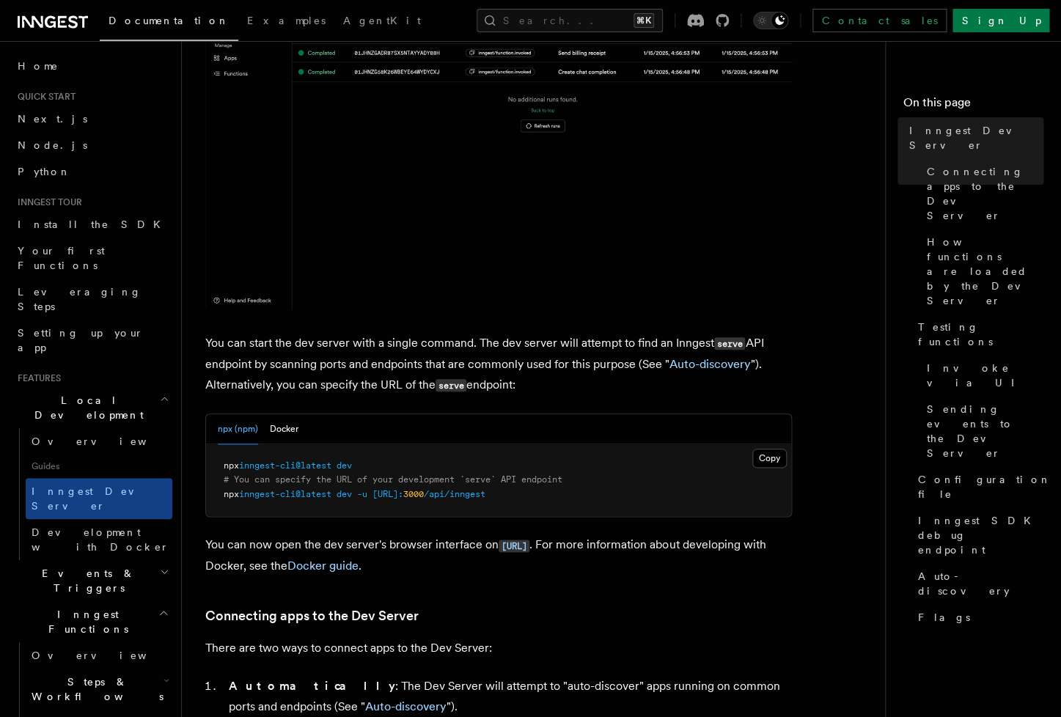
click at [298, 438] on div "npx (npm) Docker" at bounding box center [498, 429] width 585 height 30
click at [295, 438] on button "Docker" at bounding box center [284, 429] width 29 height 30
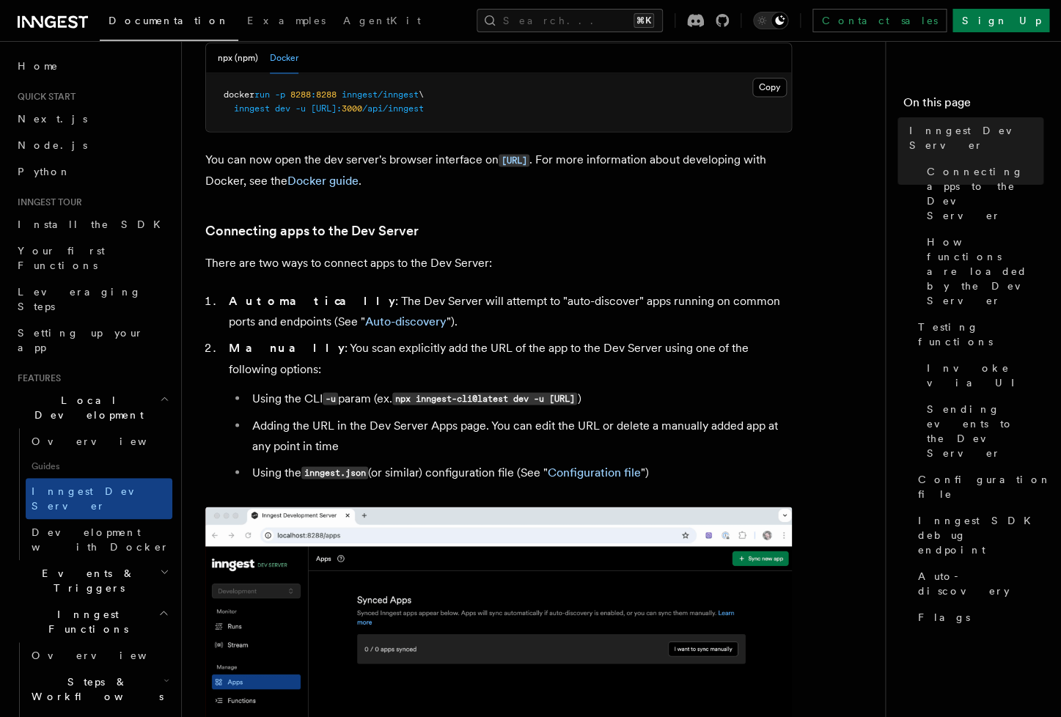
scroll to position [422, 0]
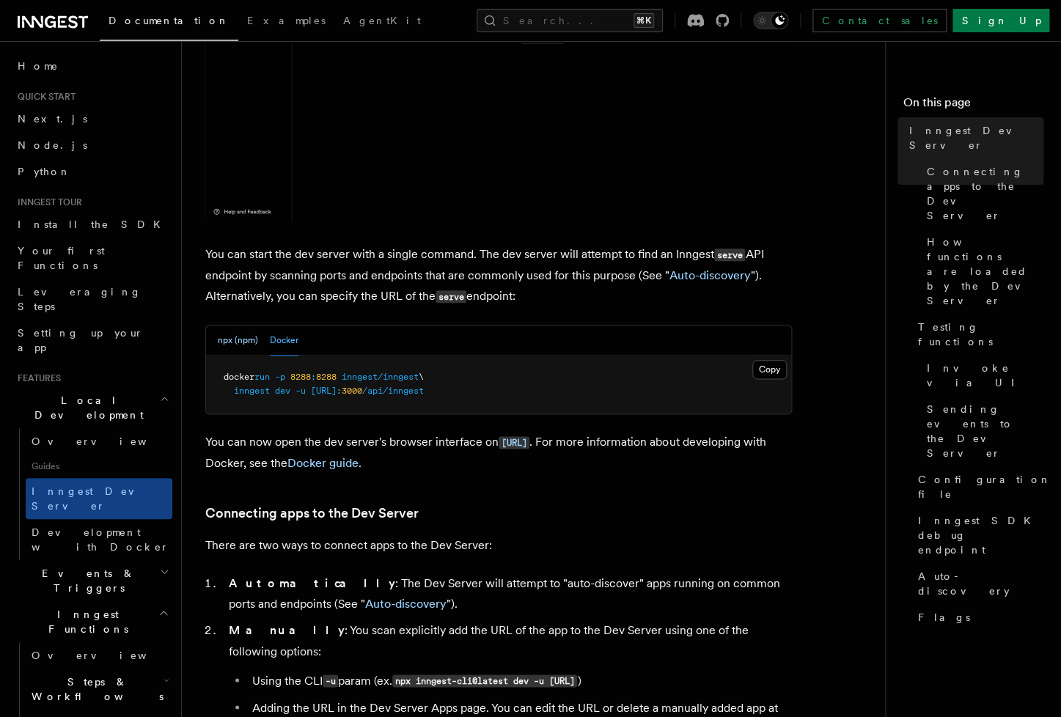
click at [235, 342] on button "npx (npm)" at bounding box center [238, 341] width 40 height 30
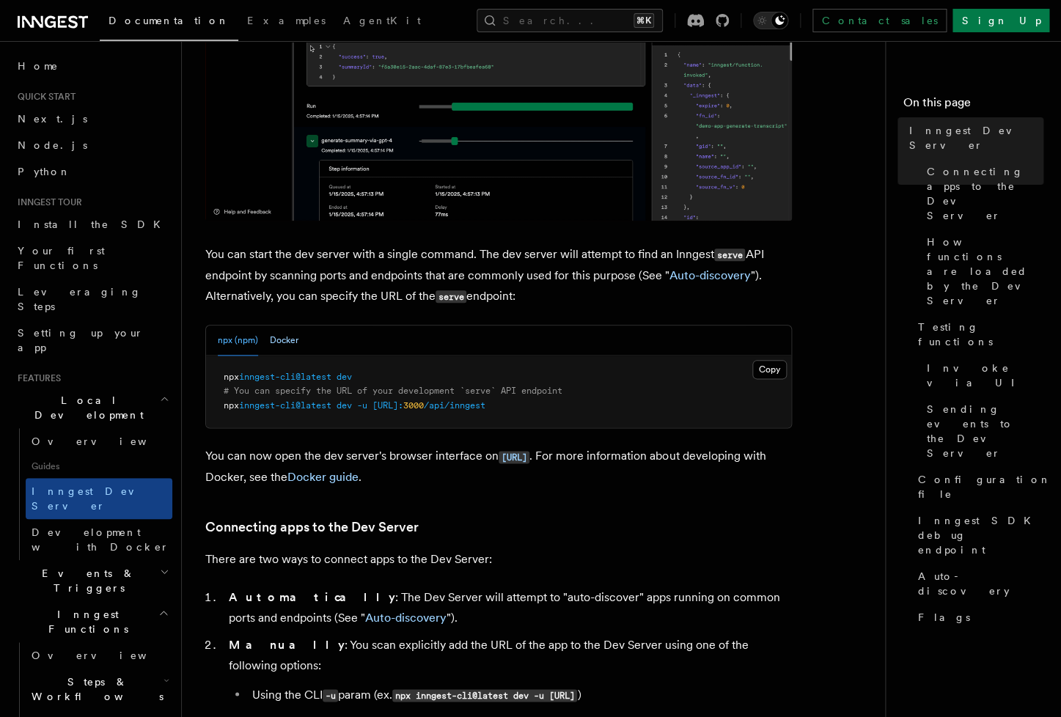
click at [282, 350] on button "Docker" at bounding box center [284, 341] width 29 height 30
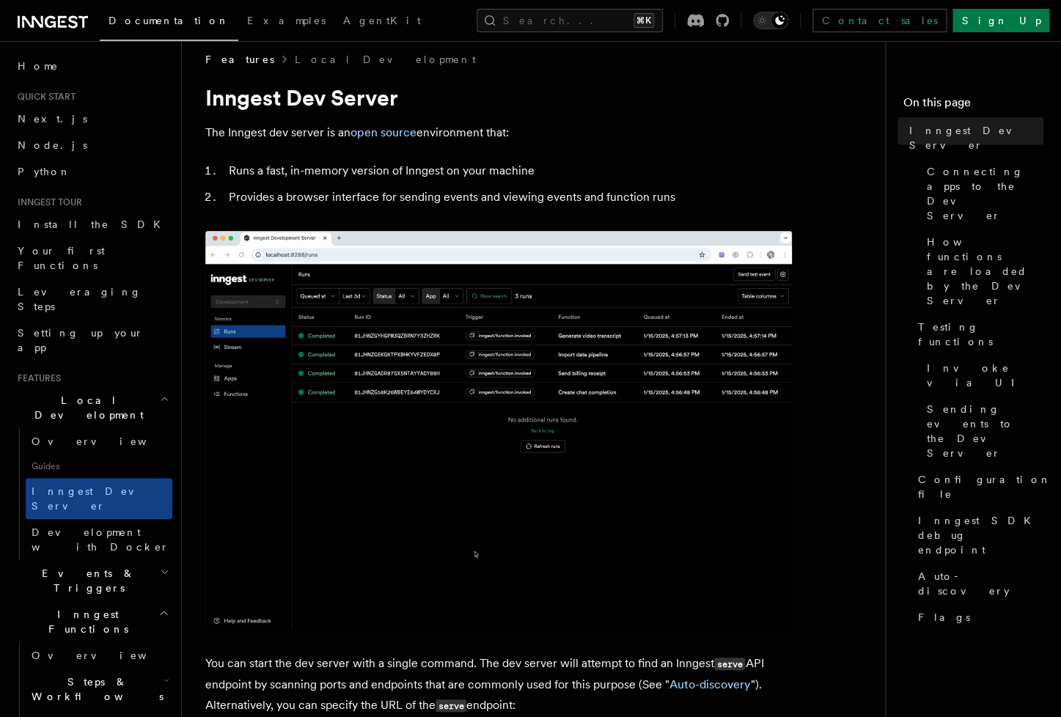
scroll to position [0, 0]
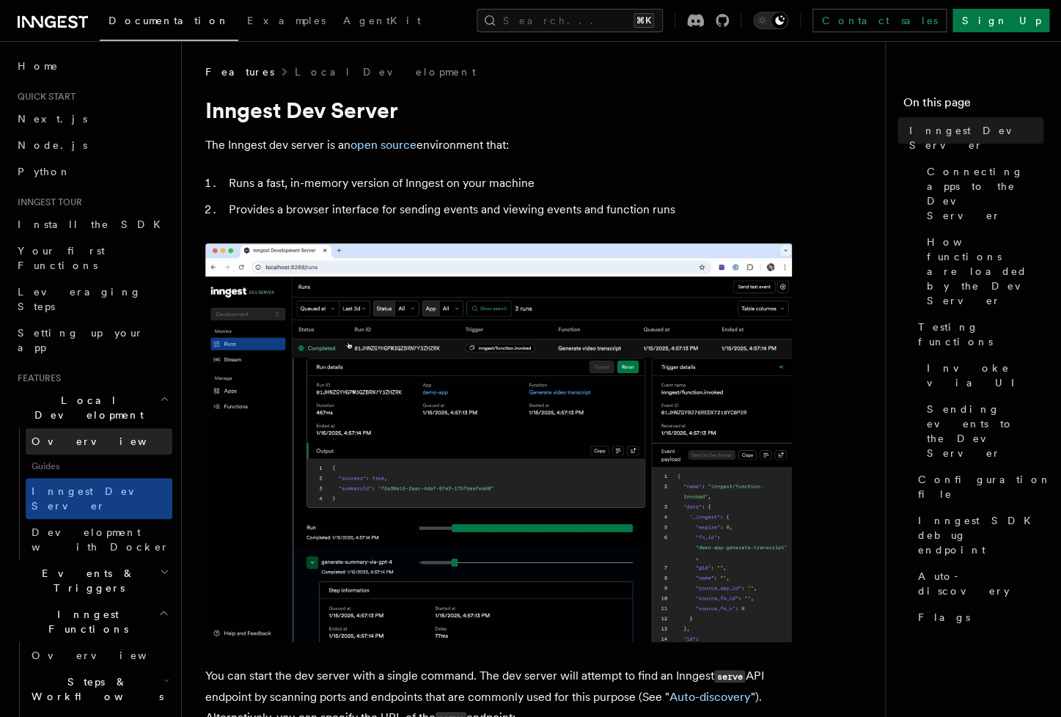
click at [59, 435] on span "Overview" at bounding box center [107, 441] width 151 height 12
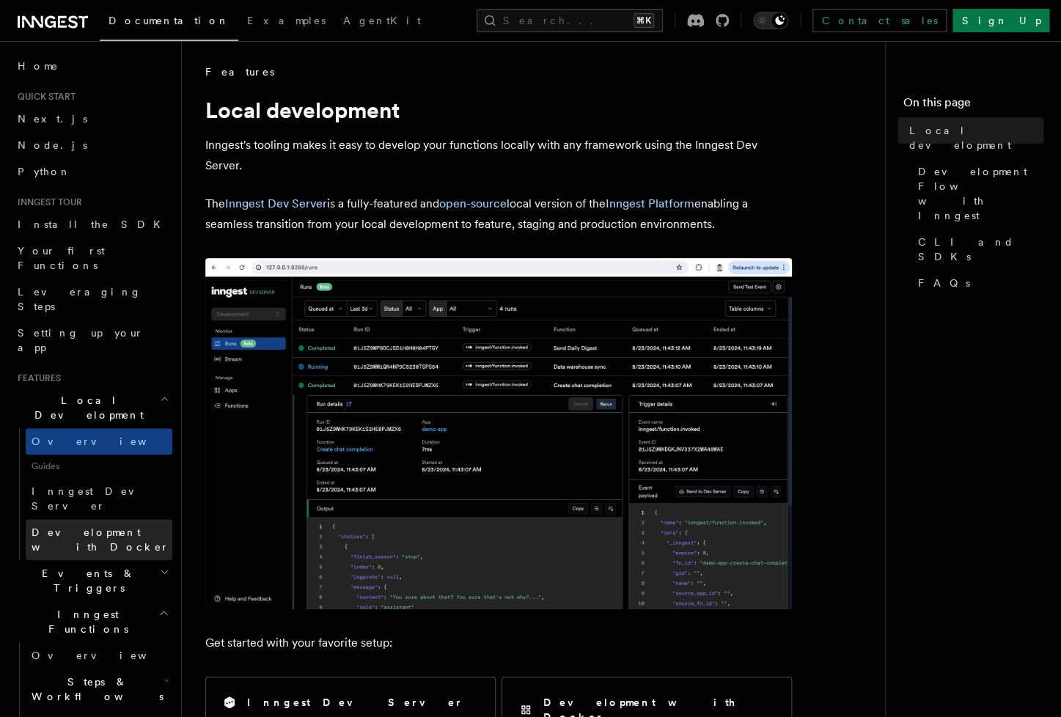
click at [117, 525] on span "Development with Docker" at bounding box center [102, 539] width 141 height 29
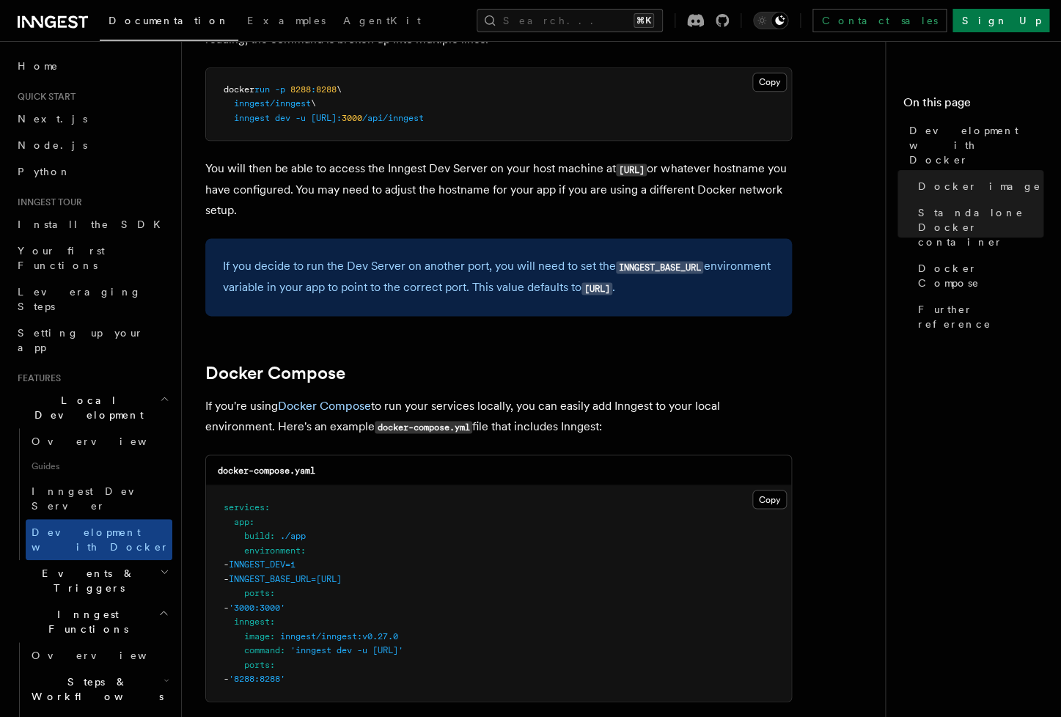
scroll to position [729, 0]
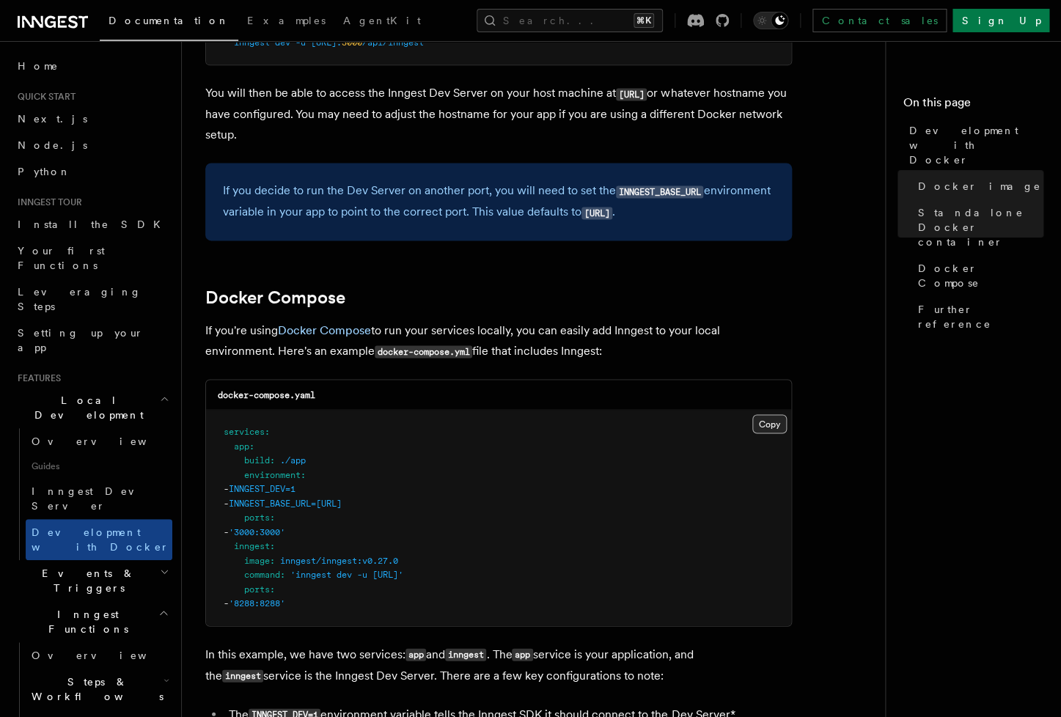
click at [768, 431] on button "Copy Copied" at bounding box center [769, 423] width 34 height 19
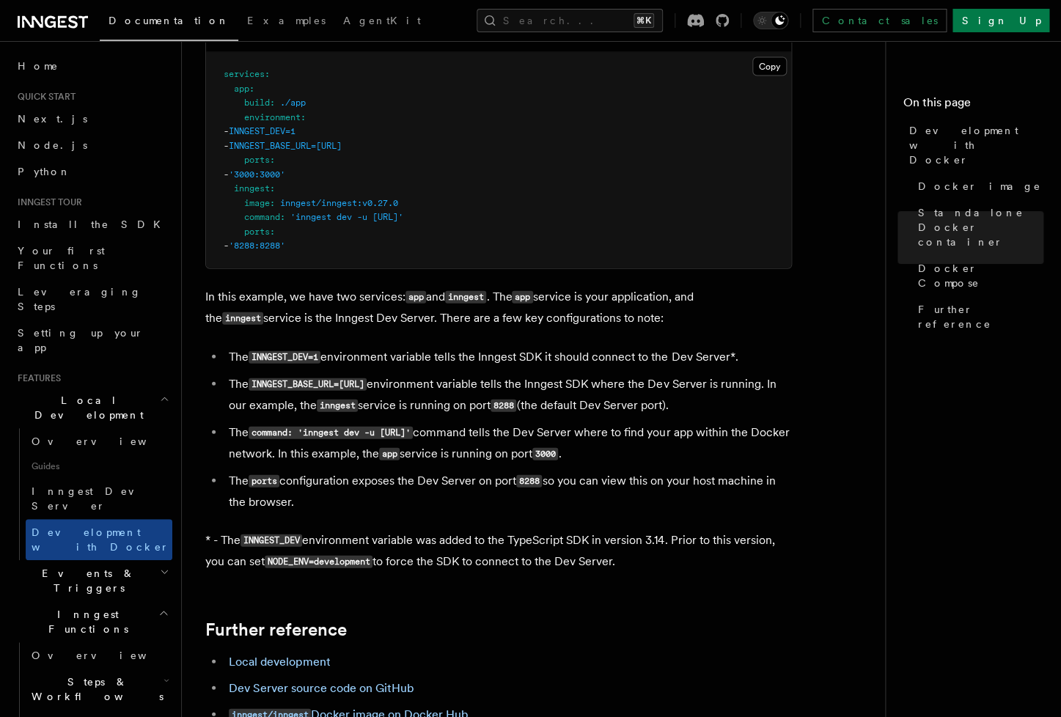
scroll to position [894, 0]
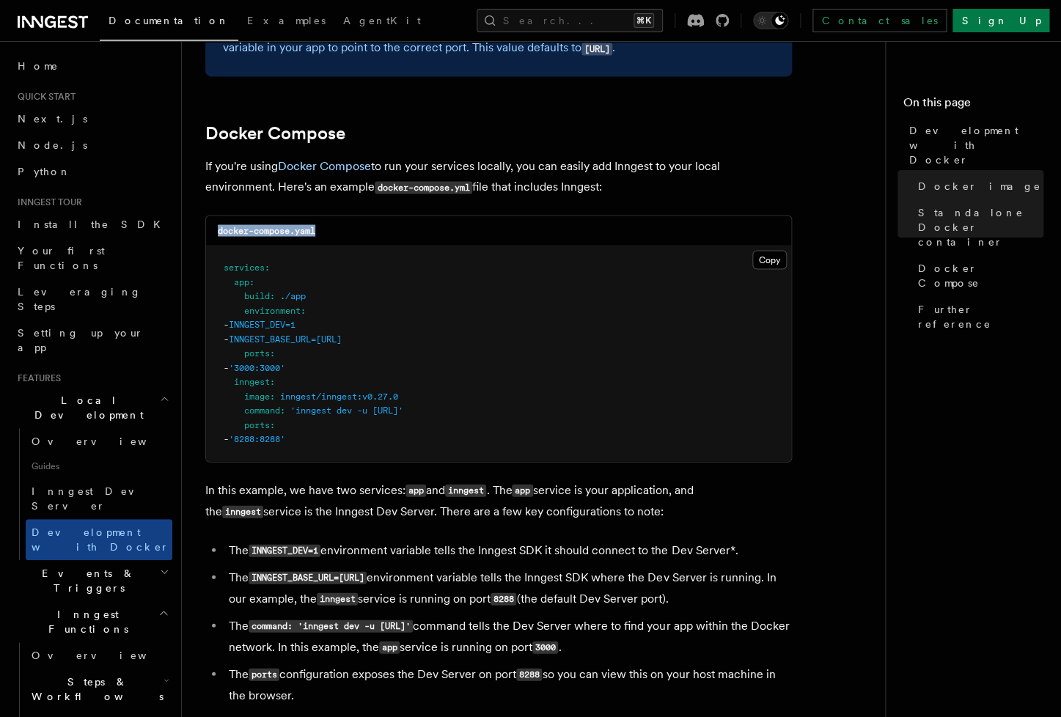
drag, startPoint x: 659, startPoint y: 539, endPoint x: 202, endPoint y: 216, distance: 559.2
click at [202, 216] on div "Features Local Development Development with Docker Inngest provides a Docker im…" at bounding box center [563, 182] width 762 height 2153
copy code "docker-compose.yaml"
click at [647, 496] on p "In this example, we have two services: app and inngest . The app service is you…" at bounding box center [498, 500] width 587 height 43
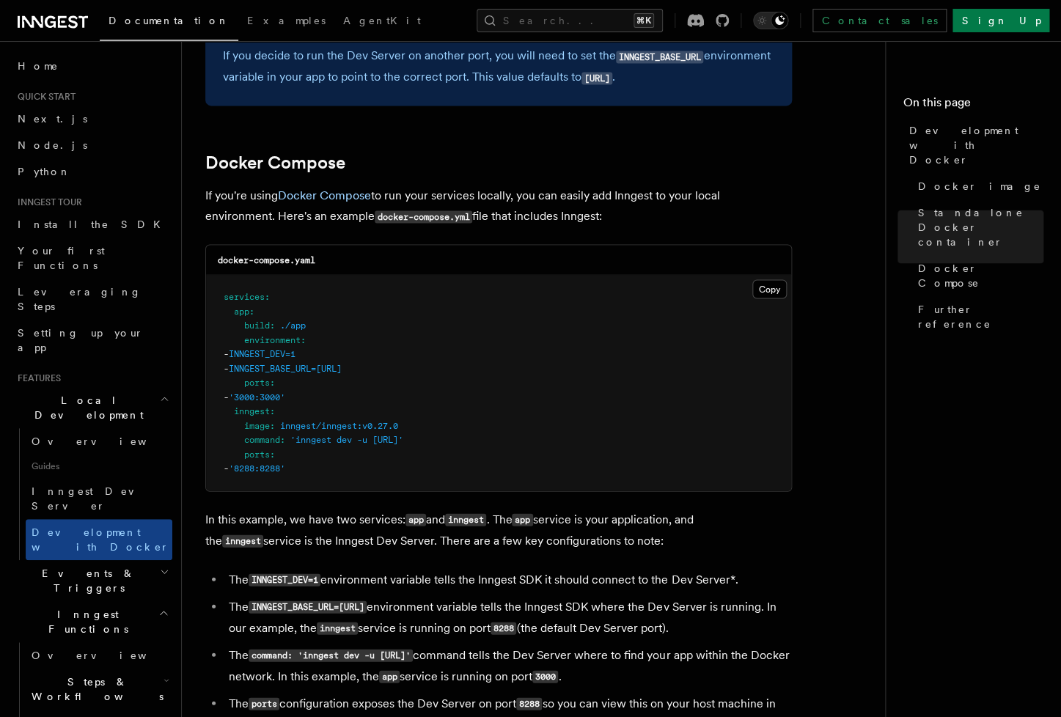
scroll to position [714, 0]
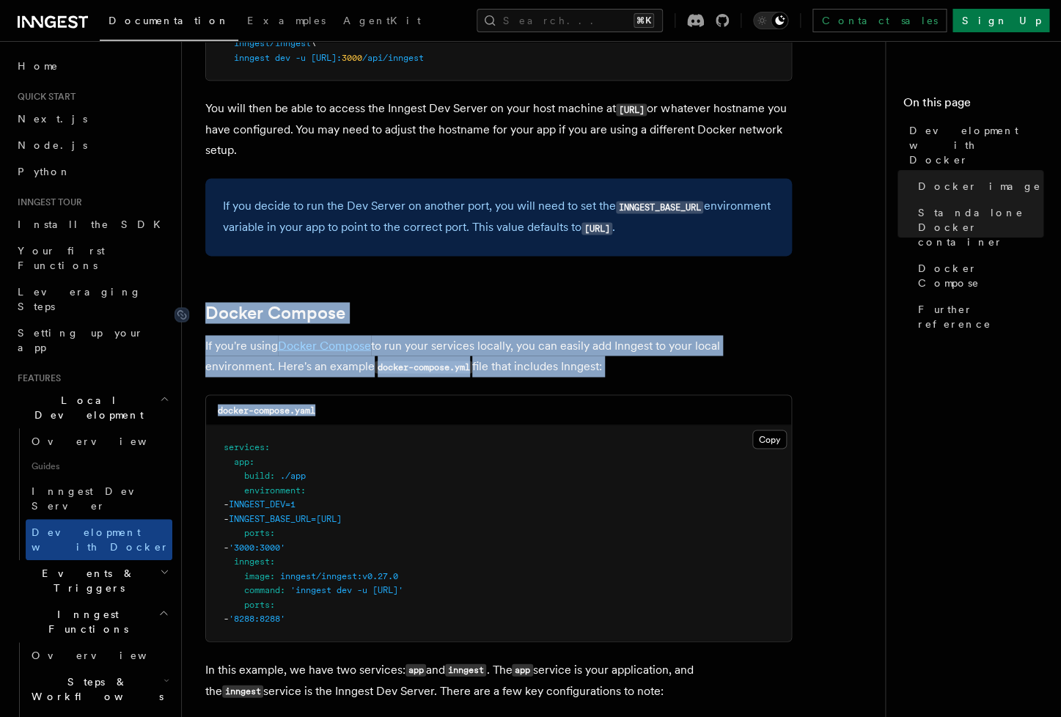
drag, startPoint x: 670, startPoint y: 544, endPoint x: 201, endPoint y: 319, distance: 520.4
click at [205, 319] on article "Features Local Development Development with Docker Inngest provides a Docker im…" at bounding box center [539, 394] width 668 height 2089
copy article "Docker Compose If you're using Docker Compose to run your services locally, you…"
